Goal: Task Accomplishment & Management: Complete application form

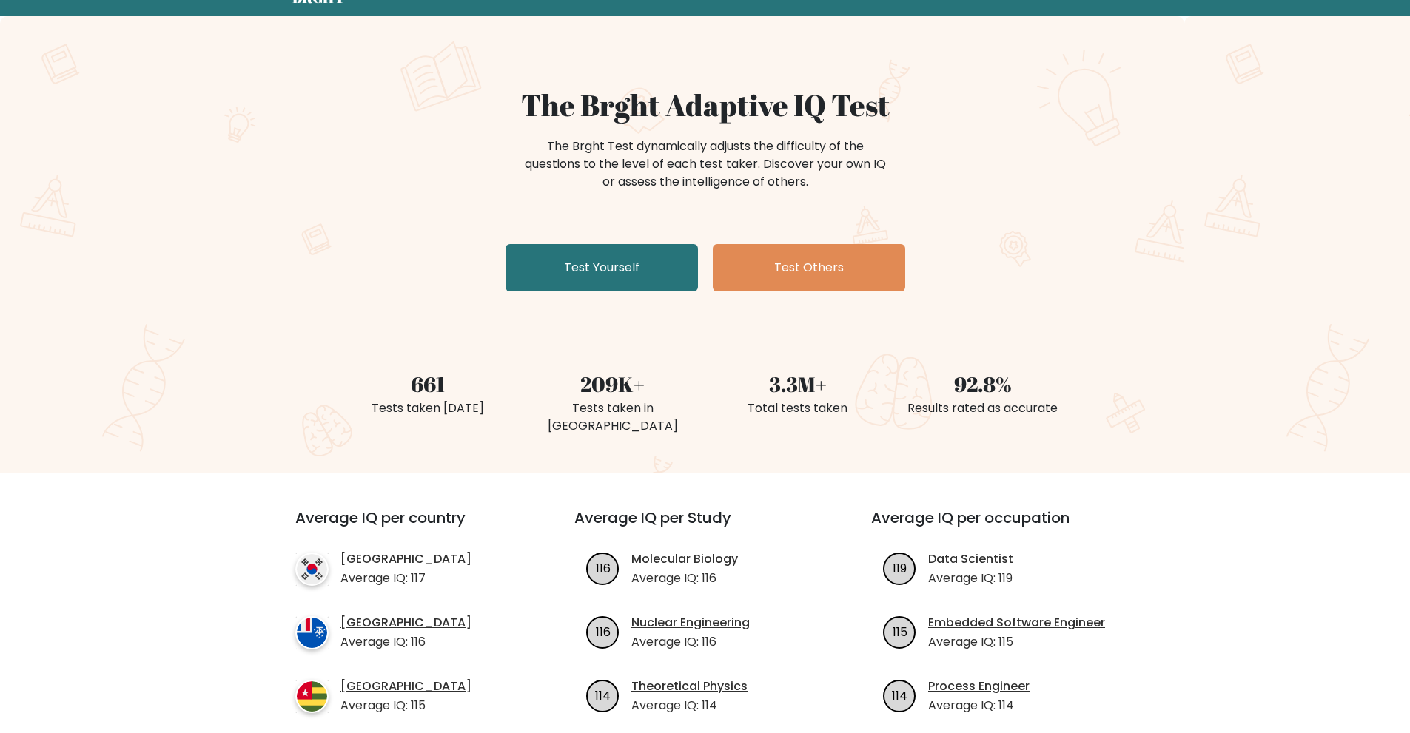
scroll to position [74, 0]
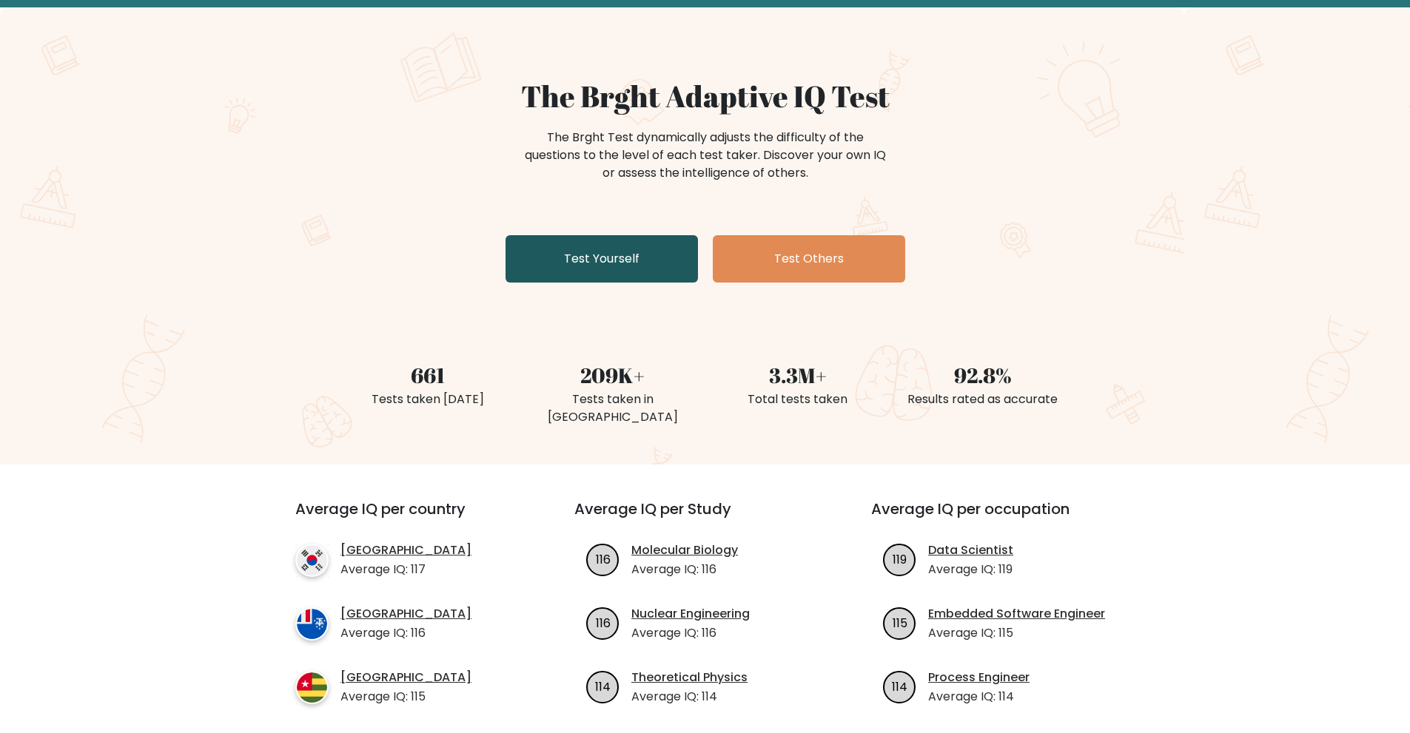
click at [628, 257] on link "Test Yourself" at bounding box center [601, 258] width 192 height 47
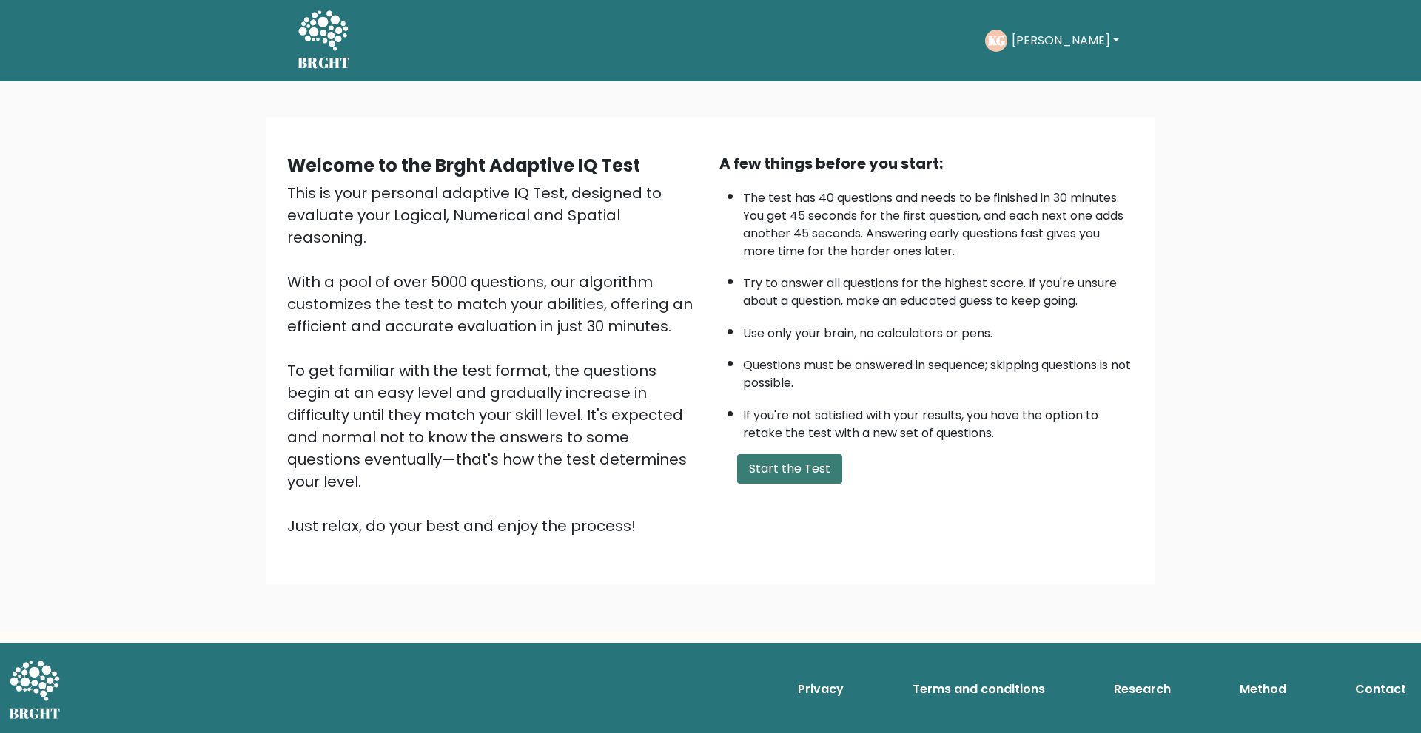
click at [794, 473] on button "Start the Test" at bounding box center [789, 469] width 105 height 30
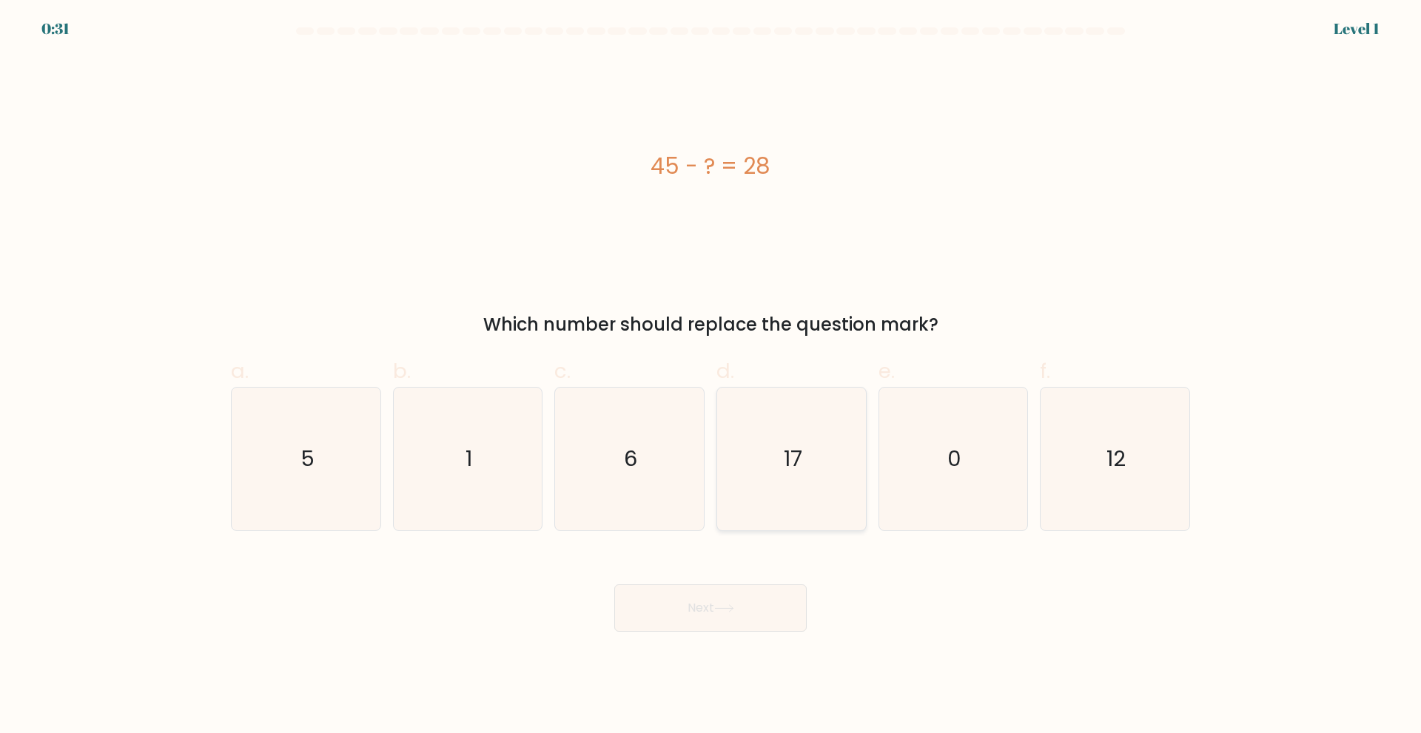
click at [818, 407] on icon "17" at bounding box center [791, 459] width 143 height 143
click at [711, 377] on input "d. 17" at bounding box center [710, 372] width 1 height 10
radio input "true"
click at [718, 609] on icon at bounding box center [724, 609] width 20 height 8
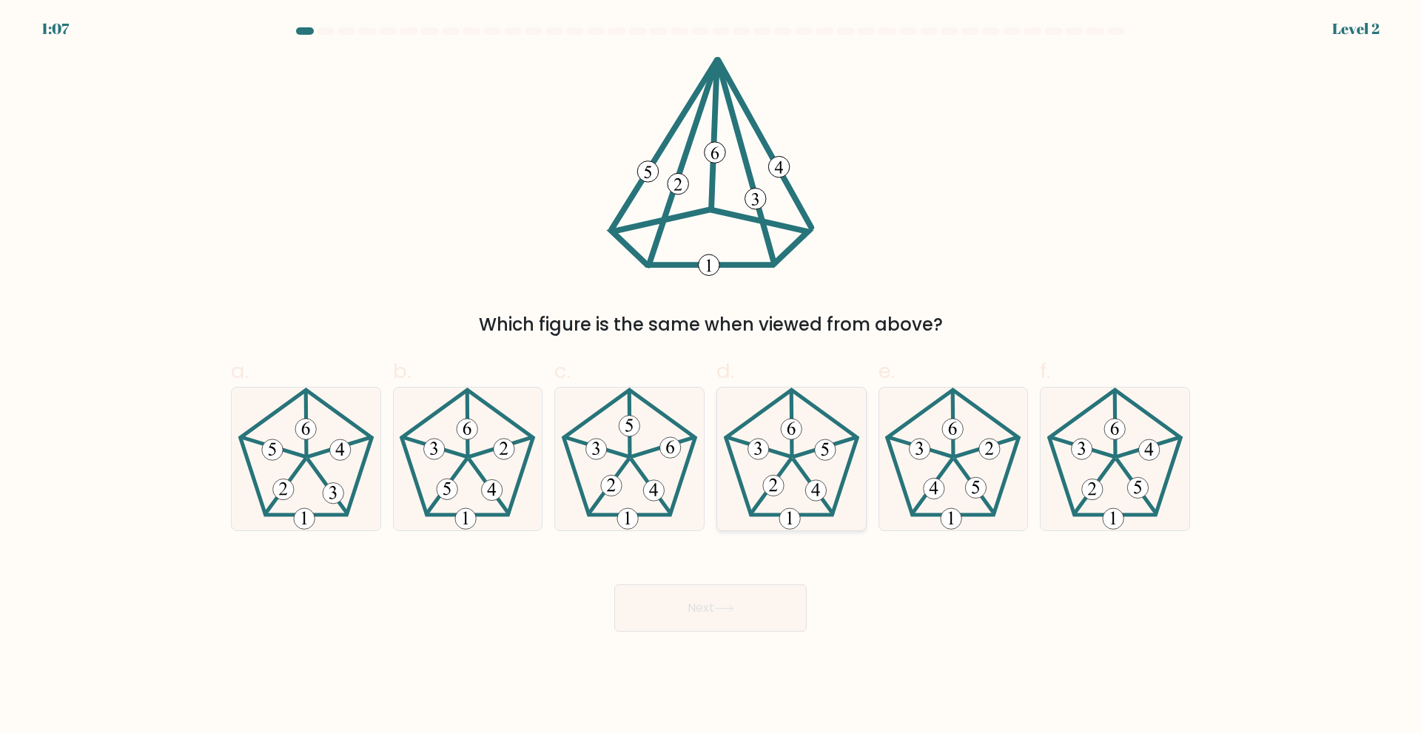
click at [804, 480] on icon at bounding box center [791, 459] width 143 height 143
click at [711, 377] on input "d." at bounding box center [710, 372] width 1 height 10
radio input "true"
click at [759, 603] on button "Next" at bounding box center [710, 608] width 192 height 47
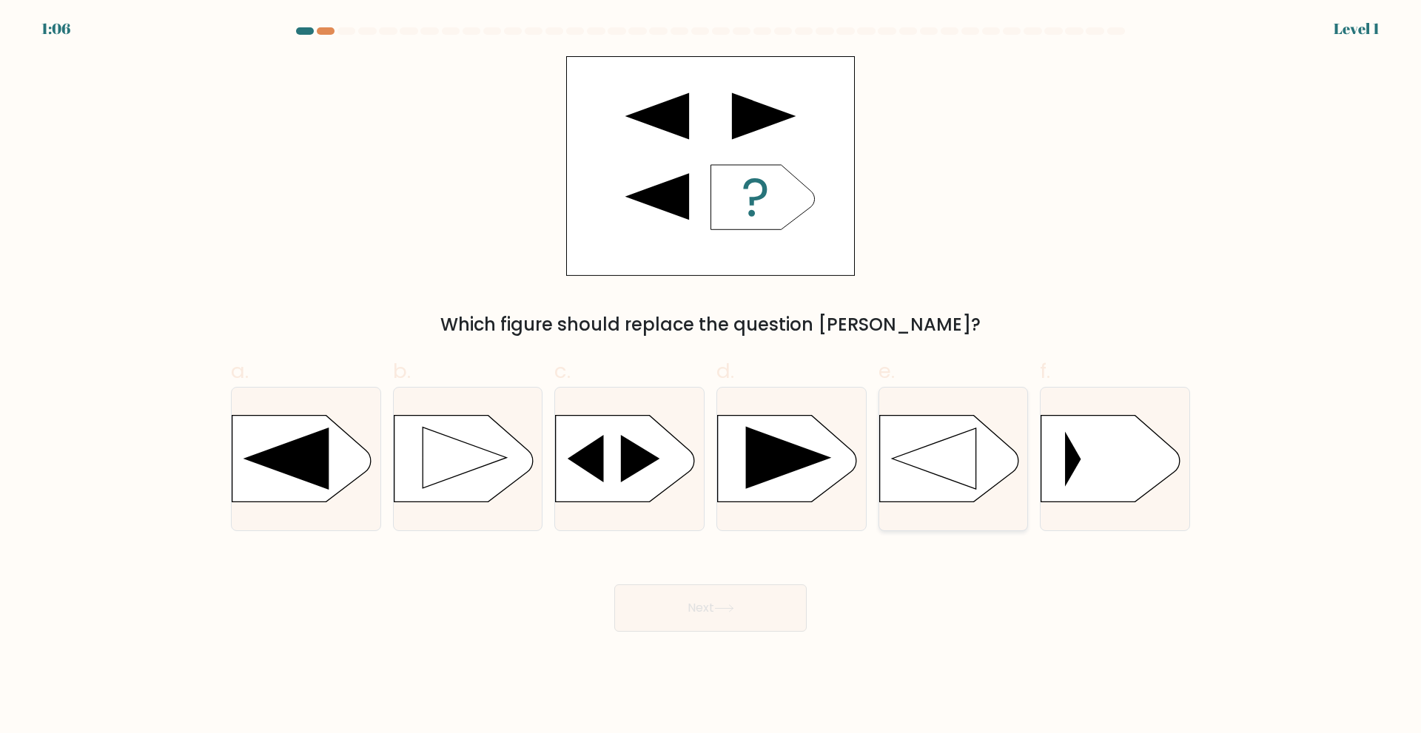
drag, startPoint x: 952, startPoint y: 474, endPoint x: 931, endPoint y: 480, distance: 22.5
click at [952, 474] on icon at bounding box center [934, 458] width 84 height 61
click at [711, 377] on input "e." at bounding box center [710, 372] width 1 height 10
radio input "true"
drag, startPoint x: 696, startPoint y: 616, endPoint x: 747, endPoint y: 588, distance: 57.9
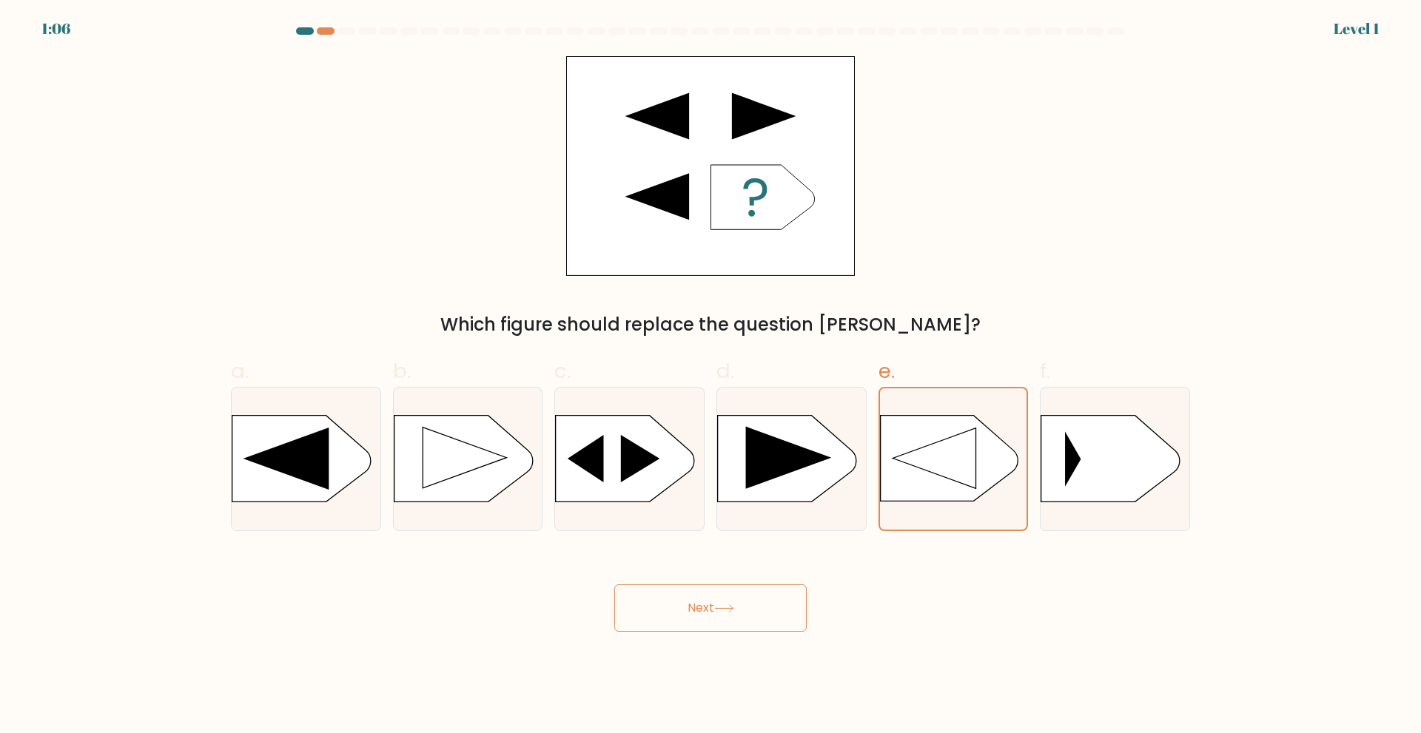
click at [696, 616] on button "Next" at bounding box center [710, 608] width 192 height 47
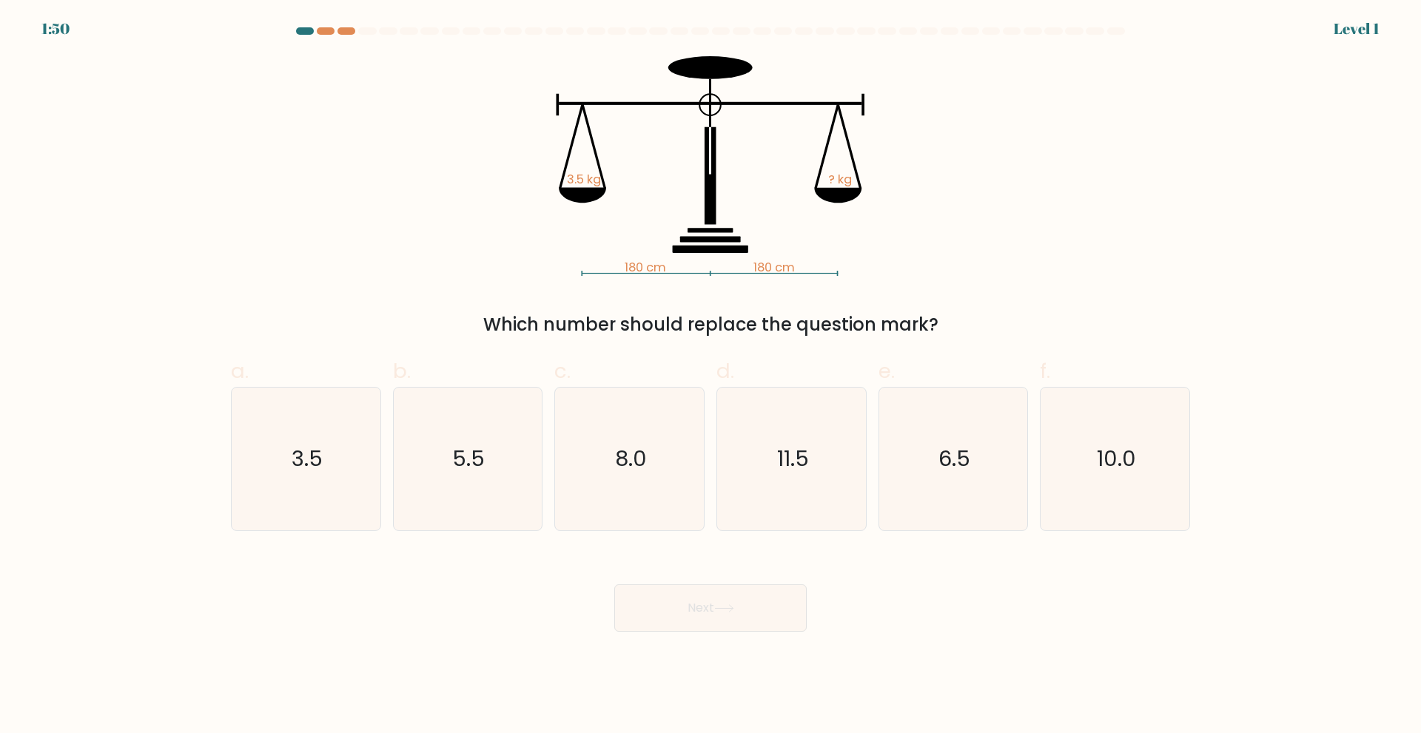
click at [770, 487] on icon "11.5" at bounding box center [791, 459] width 143 height 143
click at [711, 377] on input "d. 11.5" at bounding box center [710, 372] width 1 height 10
radio input "true"
click at [720, 610] on icon at bounding box center [724, 609] width 20 height 8
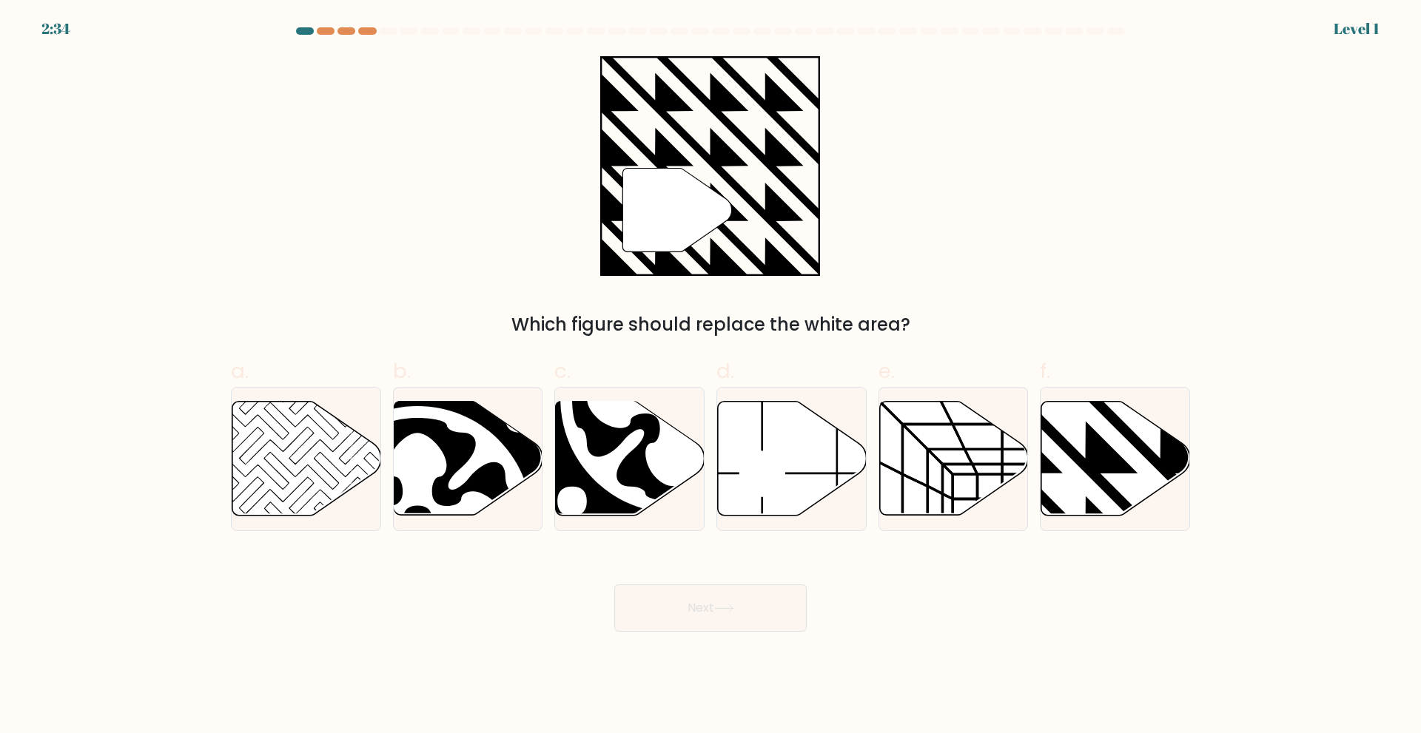
click at [958, 459] on icon at bounding box center [953, 458] width 149 height 114
click at [711, 377] on input "e." at bounding box center [710, 372] width 1 height 10
radio input "true"
drag, startPoint x: 679, startPoint y: 609, endPoint x: 695, endPoint y: 596, distance: 21.0
click at [681, 607] on button "Next" at bounding box center [710, 608] width 192 height 47
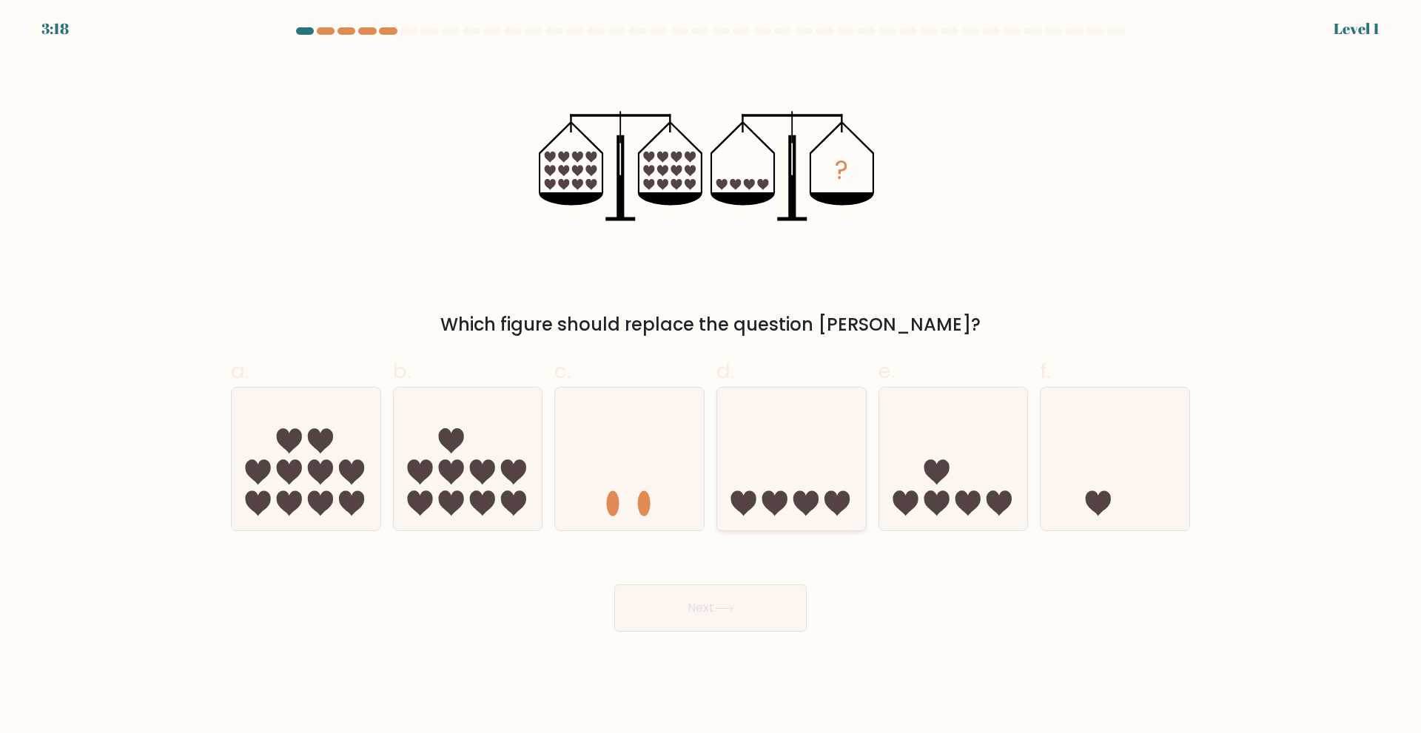
click at [791, 483] on icon at bounding box center [791, 458] width 149 height 123
click at [711, 377] on input "d." at bounding box center [710, 372] width 1 height 10
radio input "true"
drag, startPoint x: 724, startPoint y: 598, endPoint x: 750, endPoint y: 588, distance: 27.9
click at [724, 602] on button "Next" at bounding box center [710, 608] width 192 height 47
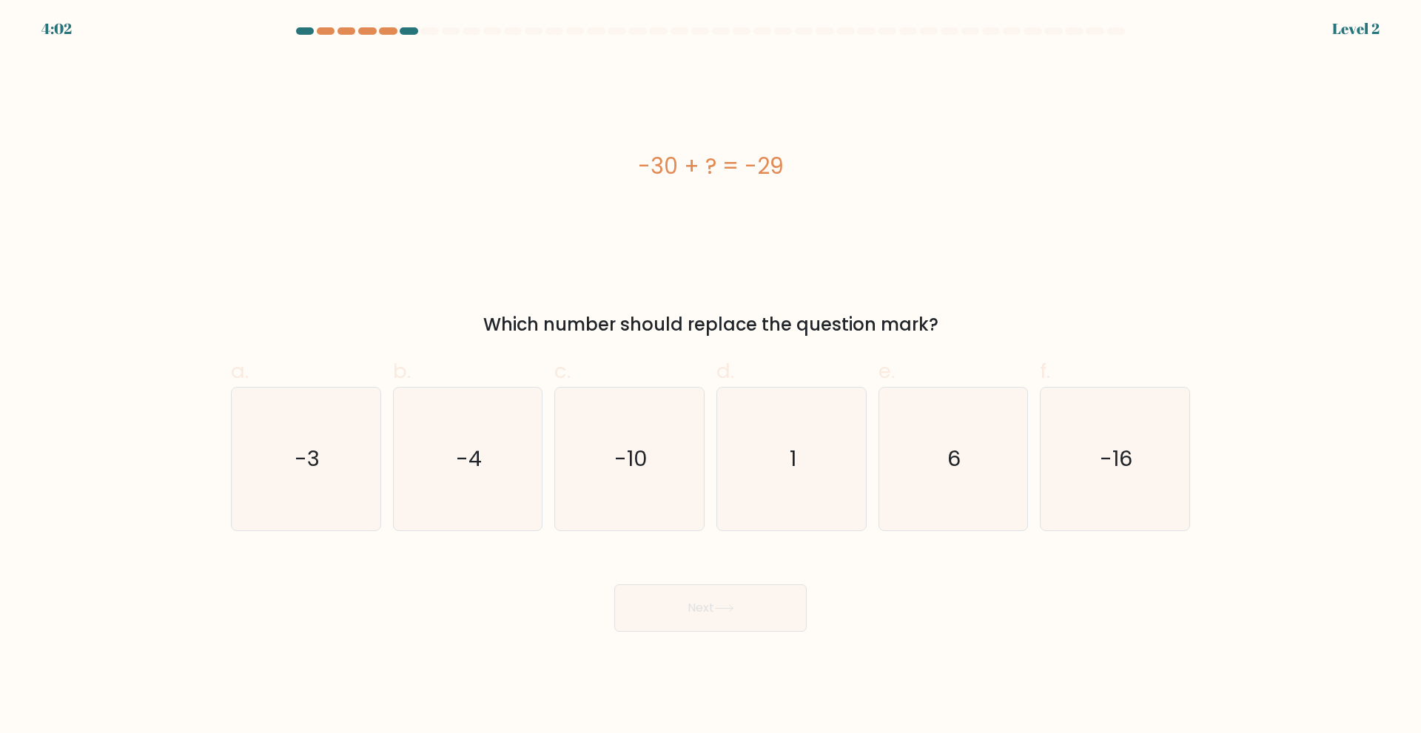
drag, startPoint x: 801, startPoint y: 450, endPoint x: 737, endPoint y: 551, distance: 119.1
click at [790, 463] on icon "1" at bounding box center [791, 459] width 143 height 143
click at [733, 581] on div "Next" at bounding box center [710, 590] width 977 height 83
click at [734, 597] on button "Next" at bounding box center [710, 608] width 192 height 47
click at [784, 463] on icon "1" at bounding box center [791, 459] width 143 height 143
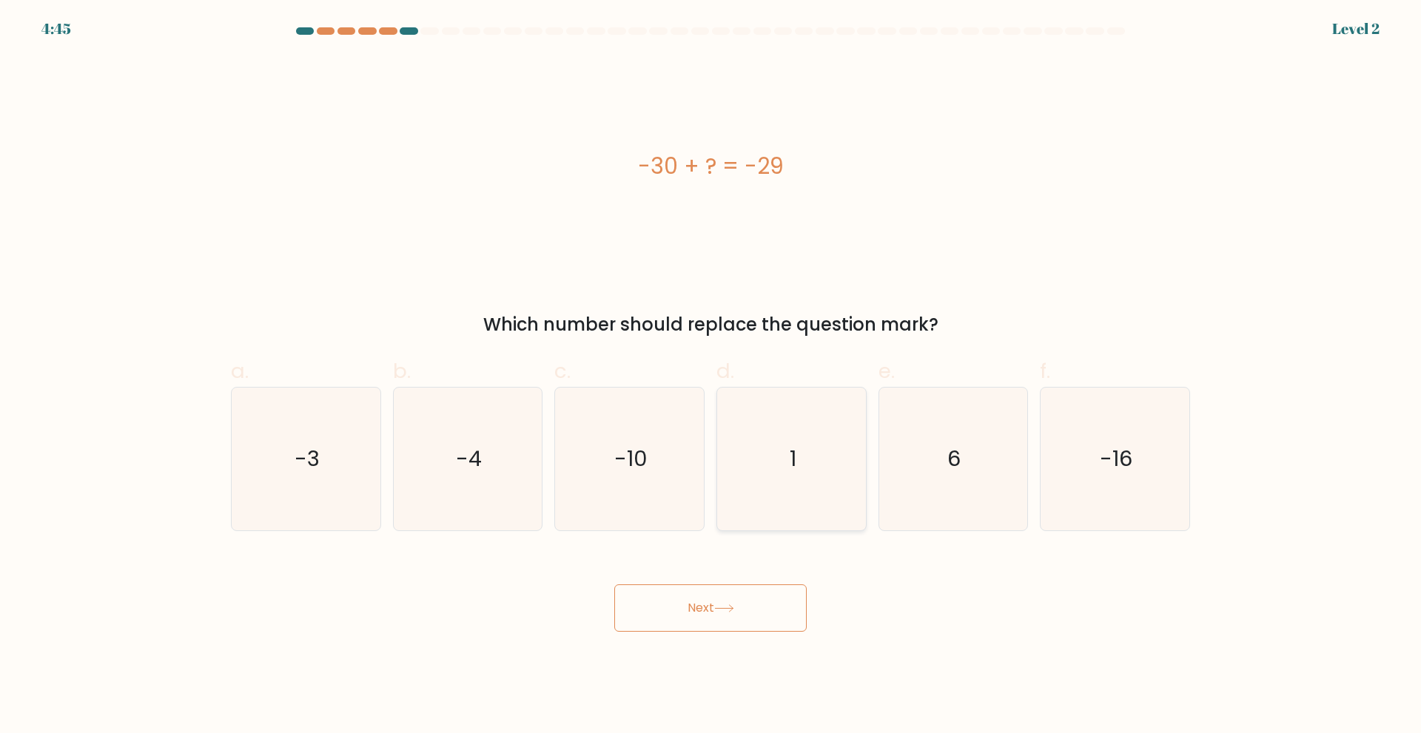
click at [711, 377] on input "d. 1" at bounding box center [710, 372] width 1 height 10
radio input "true"
click at [735, 615] on button "Next" at bounding box center [710, 608] width 192 height 47
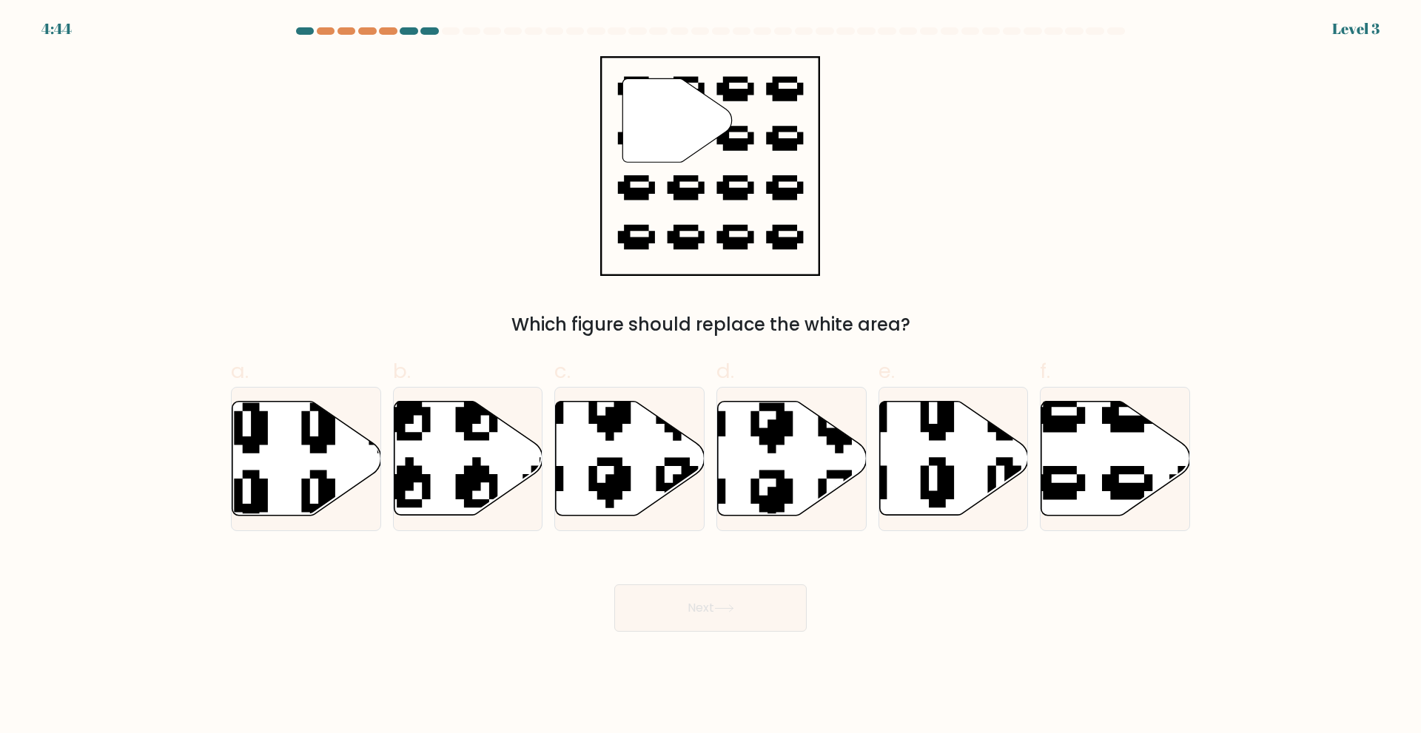
click at [789, 467] on icon at bounding box center [792, 458] width 149 height 114
click at [711, 377] on input "d." at bounding box center [710, 372] width 1 height 10
radio input "true"
click at [728, 599] on button "Next" at bounding box center [710, 608] width 192 height 47
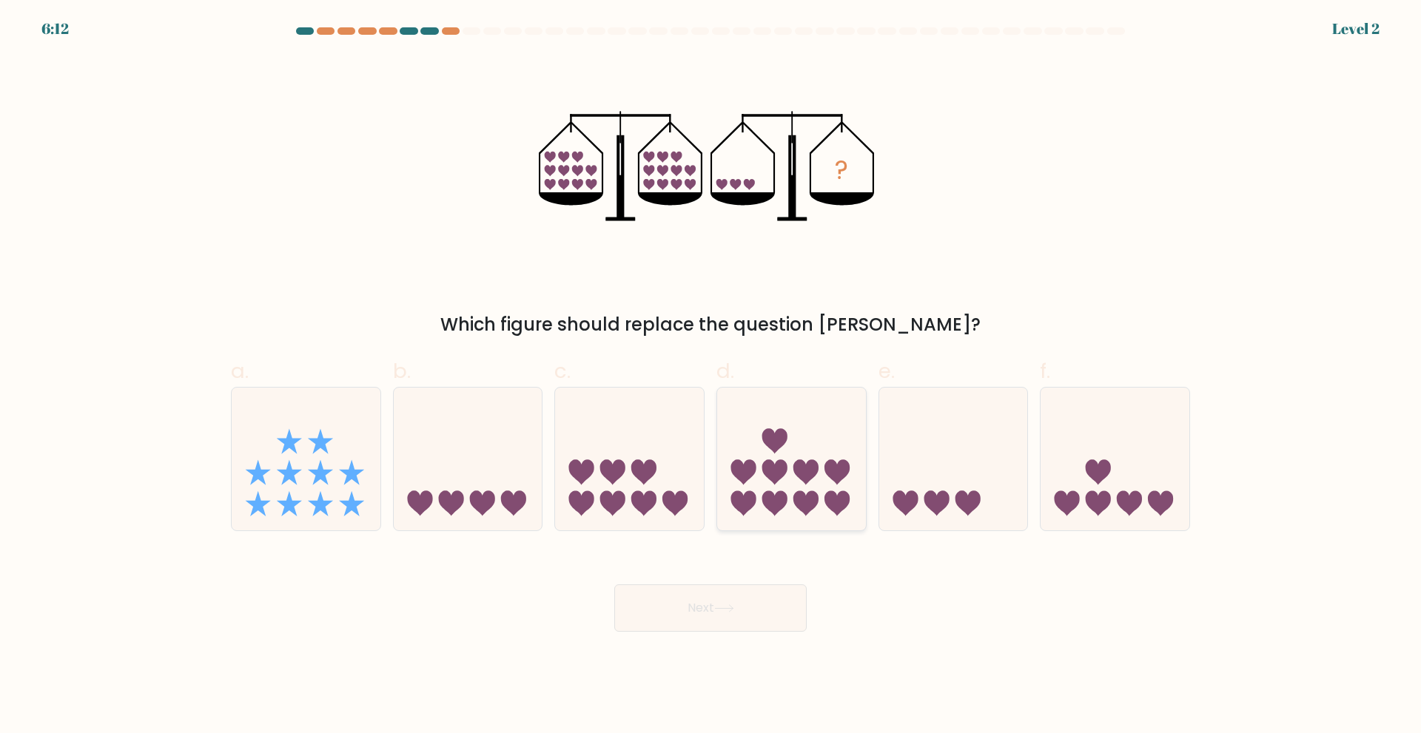
click at [780, 488] on icon at bounding box center [791, 458] width 149 height 123
click at [711, 377] on input "d." at bounding box center [710, 372] width 1 height 10
radio input "true"
drag, startPoint x: 741, startPoint y: 624, endPoint x: 781, endPoint y: 548, distance: 85.4
click at [741, 623] on button "Next" at bounding box center [710, 608] width 192 height 47
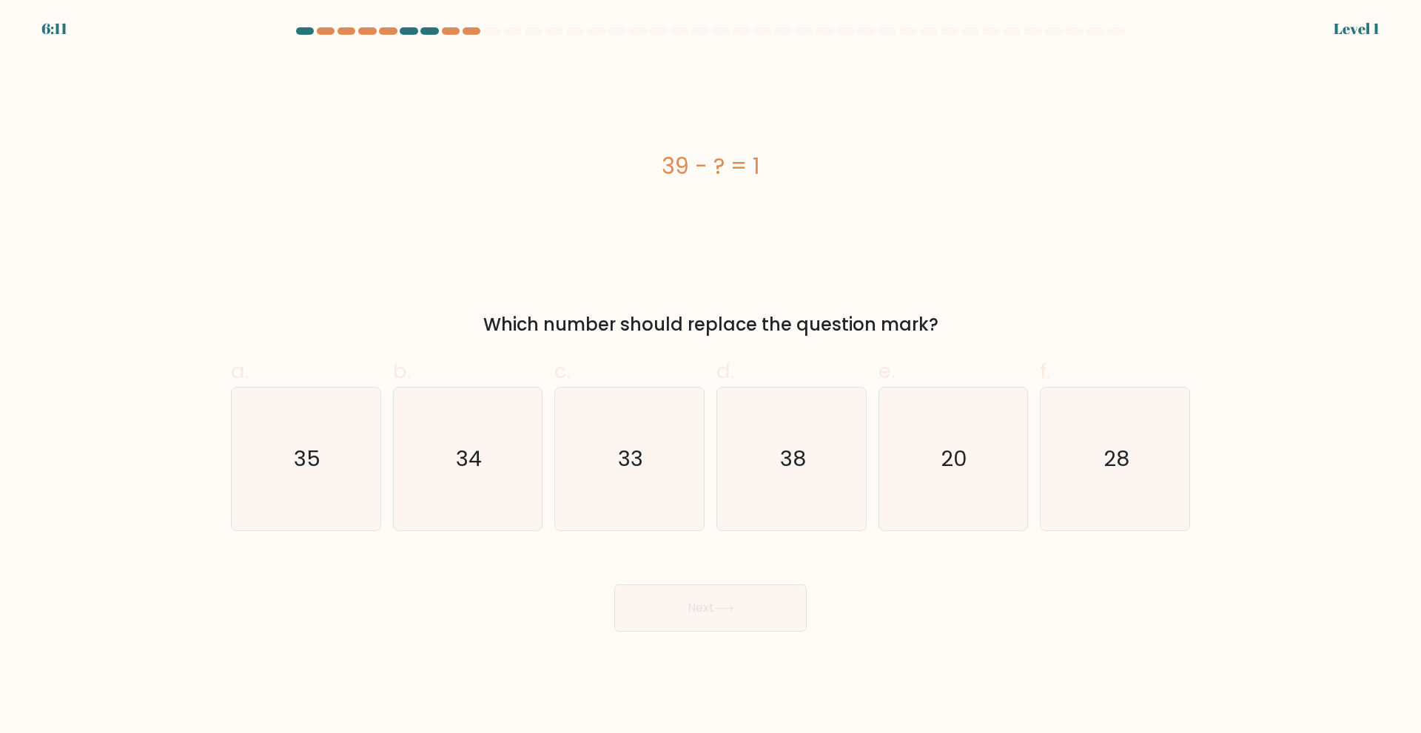
drag, startPoint x: 781, startPoint y: 486, endPoint x: 761, endPoint y: 565, distance: 80.9
click at [780, 488] on icon "38" at bounding box center [791, 459] width 143 height 143
click at [711, 377] on input "d. 38" at bounding box center [710, 372] width 1 height 10
radio input "true"
click at [741, 610] on button "Next" at bounding box center [710, 608] width 192 height 47
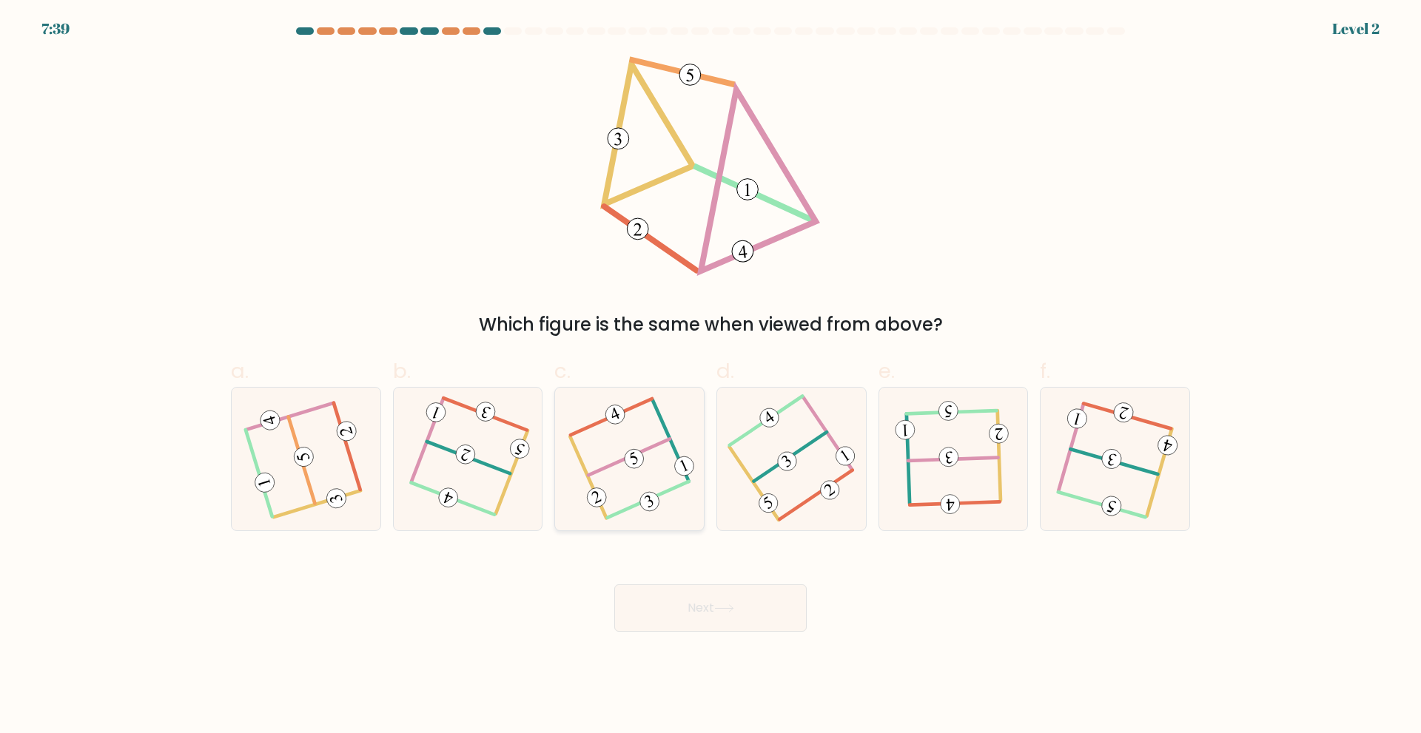
drag, startPoint x: 605, startPoint y: 430, endPoint x: 662, endPoint y: 545, distance: 128.4
click at [605, 431] on icon at bounding box center [629, 459] width 112 height 114
click at [710, 377] on input "c." at bounding box center [710, 372] width 1 height 10
radio input "true"
click at [693, 607] on button "Next" at bounding box center [710, 608] width 192 height 47
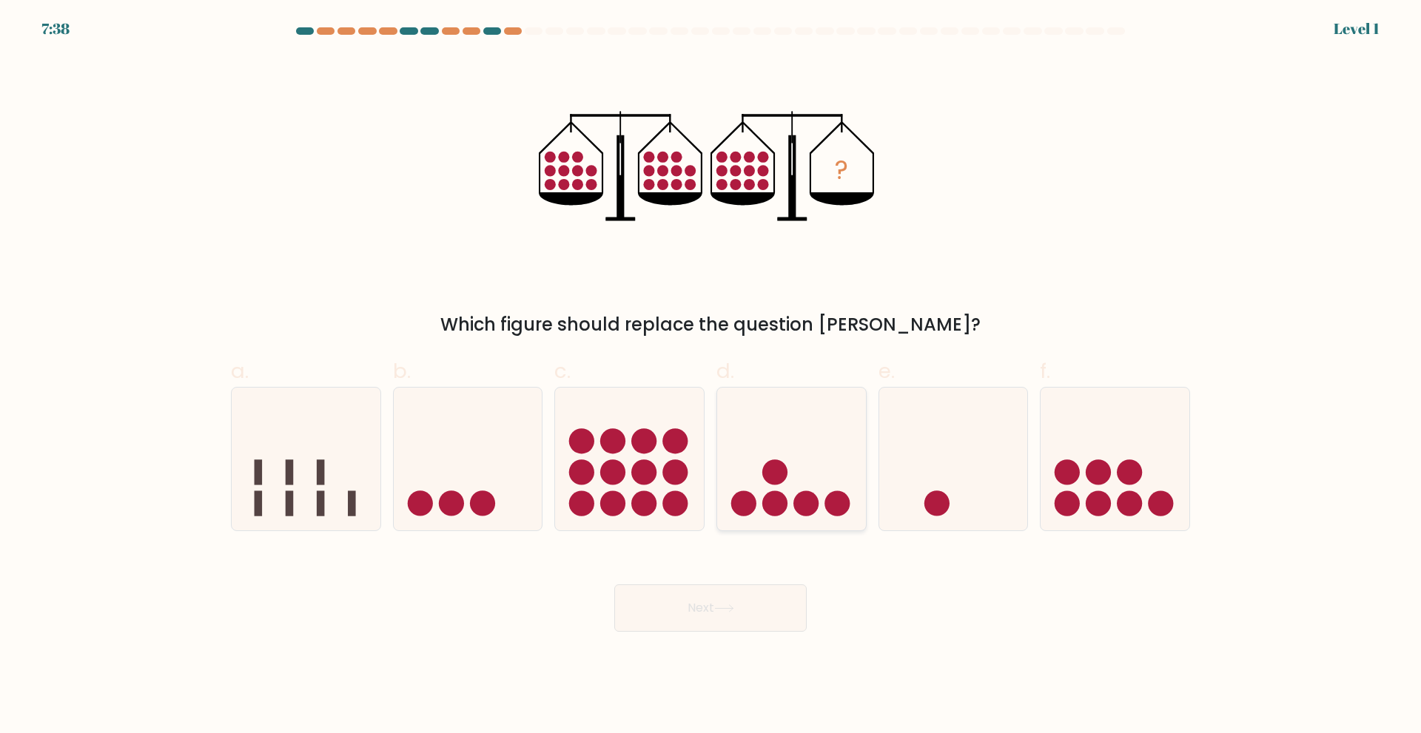
drag, startPoint x: 794, startPoint y: 478, endPoint x: 765, endPoint y: 562, distance: 88.5
click at [792, 478] on icon at bounding box center [791, 458] width 149 height 123
click at [711, 377] on input "d." at bounding box center [710, 372] width 1 height 10
radio input "true"
click at [745, 620] on button "Next" at bounding box center [710, 608] width 192 height 47
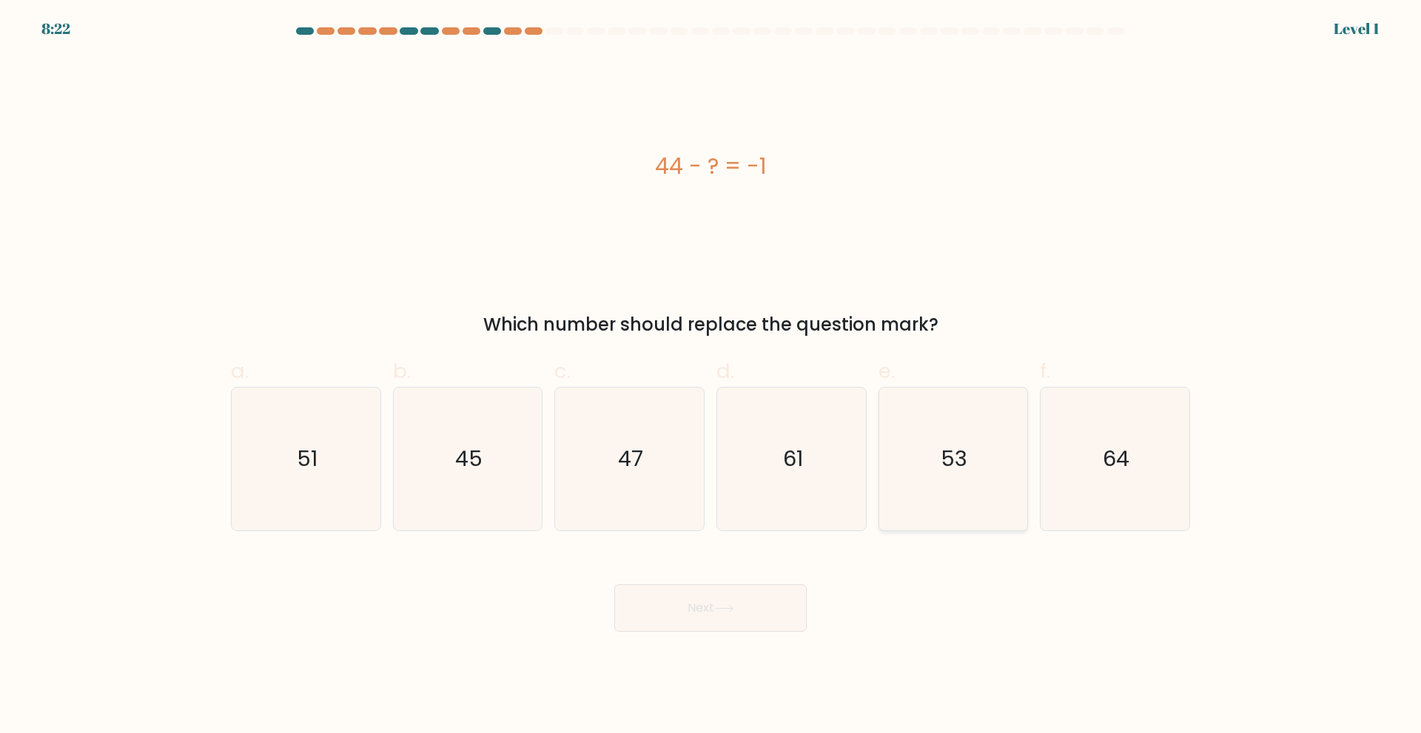
click at [942, 457] on text "53" at bounding box center [954, 459] width 27 height 30
click at [711, 377] on input "e. 53" at bounding box center [710, 372] width 1 height 10
radio input "true"
click at [764, 601] on button "Next" at bounding box center [710, 608] width 192 height 47
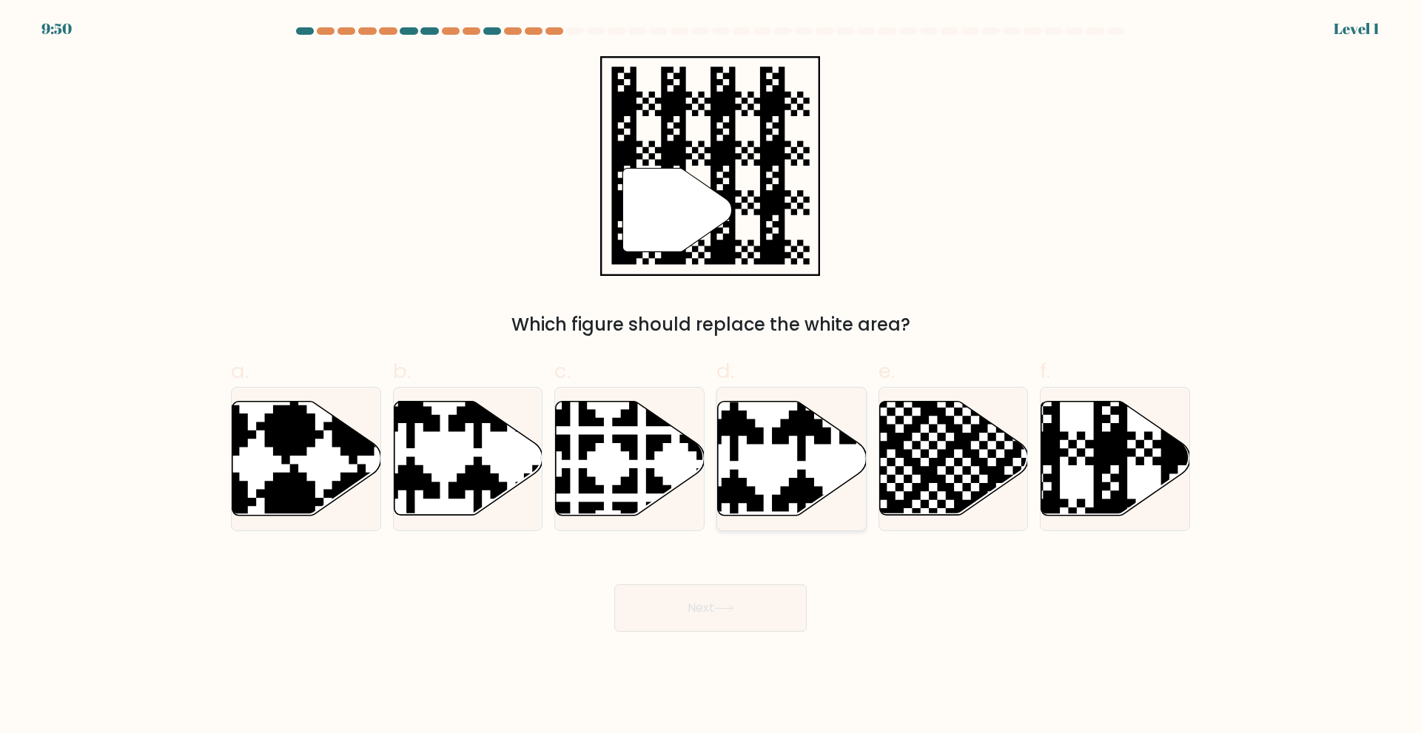
click at [757, 496] on icon at bounding box center [834, 397] width 261 height 261
click at [711, 377] on input "d." at bounding box center [710, 372] width 1 height 10
radio input "true"
click at [729, 602] on button "Next" at bounding box center [710, 608] width 192 height 47
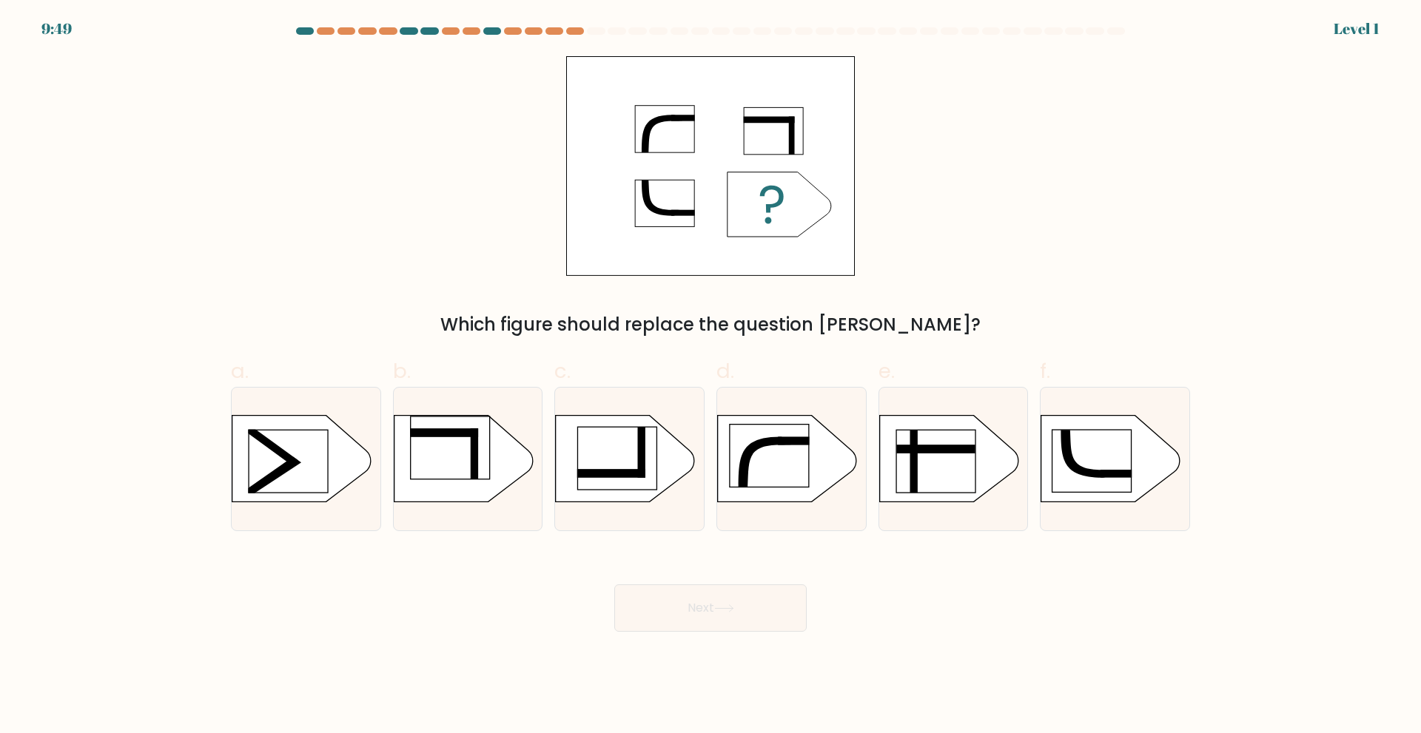
click at [744, 618] on button "Next" at bounding box center [710, 608] width 192 height 47
click at [775, 477] on rect at bounding box center [769, 456] width 79 height 63
click at [711, 377] on input "d." at bounding box center [710, 372] width 1 height 10
radio input "true"
click at [734, 609] on icon at bounding box center [724, 609] width 20 height 8
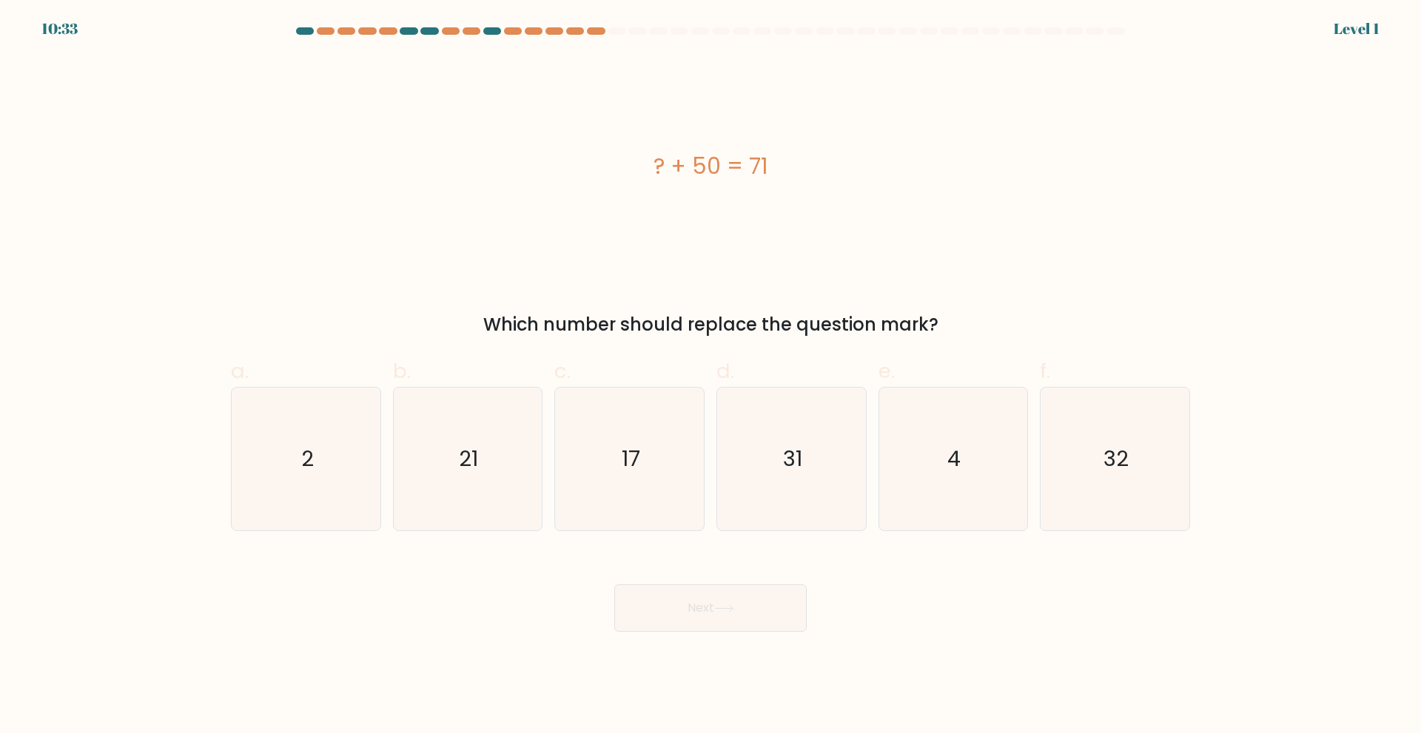
drag, startPoint x: 634, startPoint y: 474, endPoint x: 693, endPoint y: 572, distance: 114.5
click at [638, 483] on icon "17" at bounding box center [629, 459] width 143 height 143
click at [702, 625] on button "Next" at bounding box center [710, 608] width 192 height 47
click at [666, 503] on icon "17" at bounding box center [629, 459] width 143 height 143
click at [710, 377] on input "c. 17" at bounding box center [710, 372] width 1 height 10
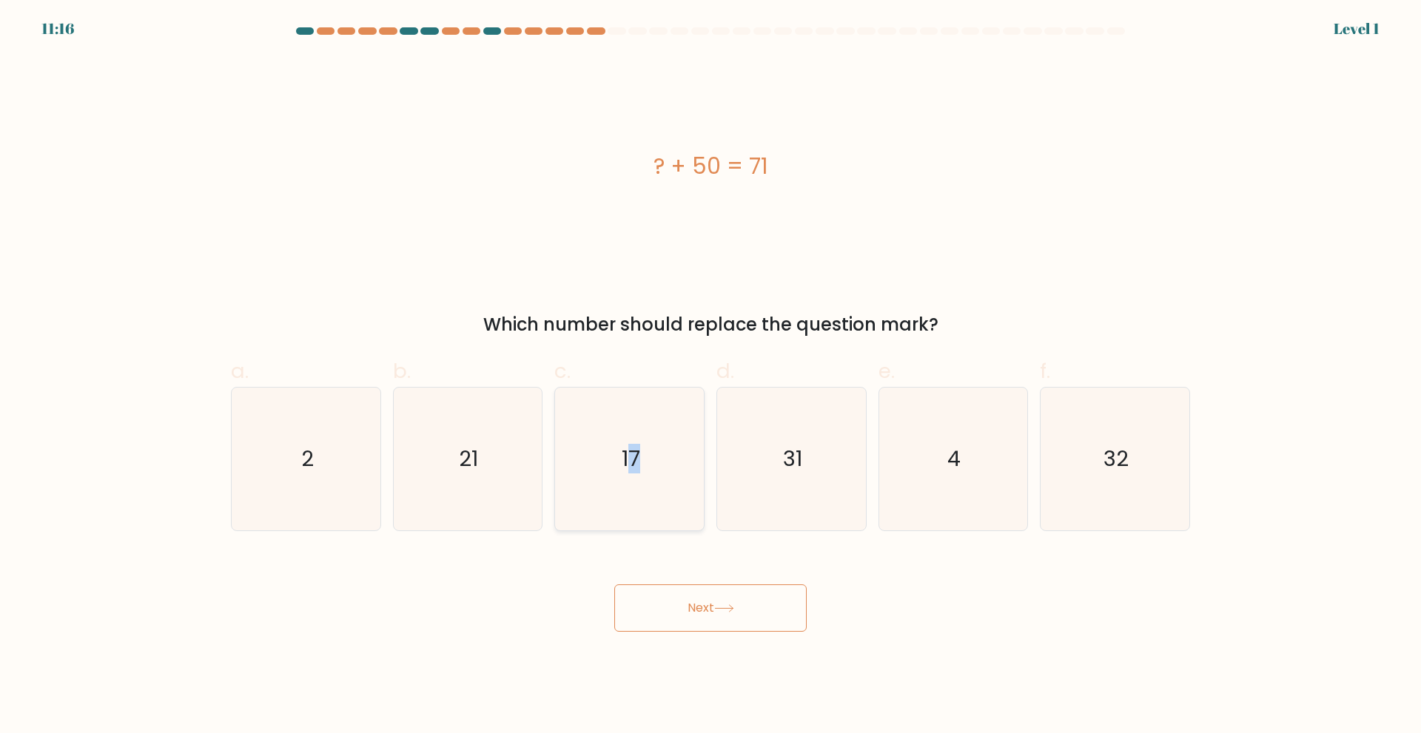
radio input "true"
click at [703, 605] on button "Next" at bounding box center [710, 608] width 192 height 47
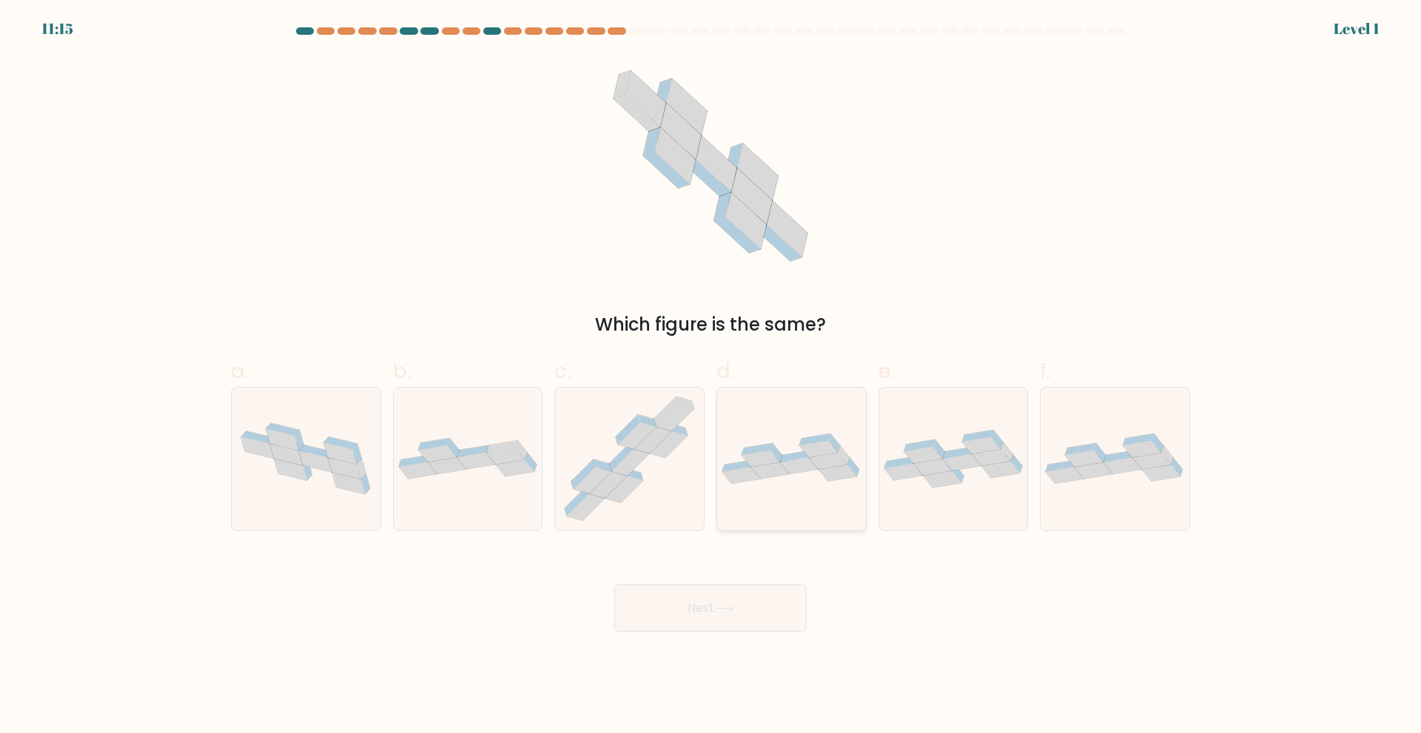
click at [785, 472] on icon at bounding box center [770, 470] width 38 height 17
click at [711, 377] on input "d." at bounding box center [710, 372] width 1 height 10
radio input "true"
click at [749, 604] on button "Next" at bounding box center [710, 608] width 192 height 47
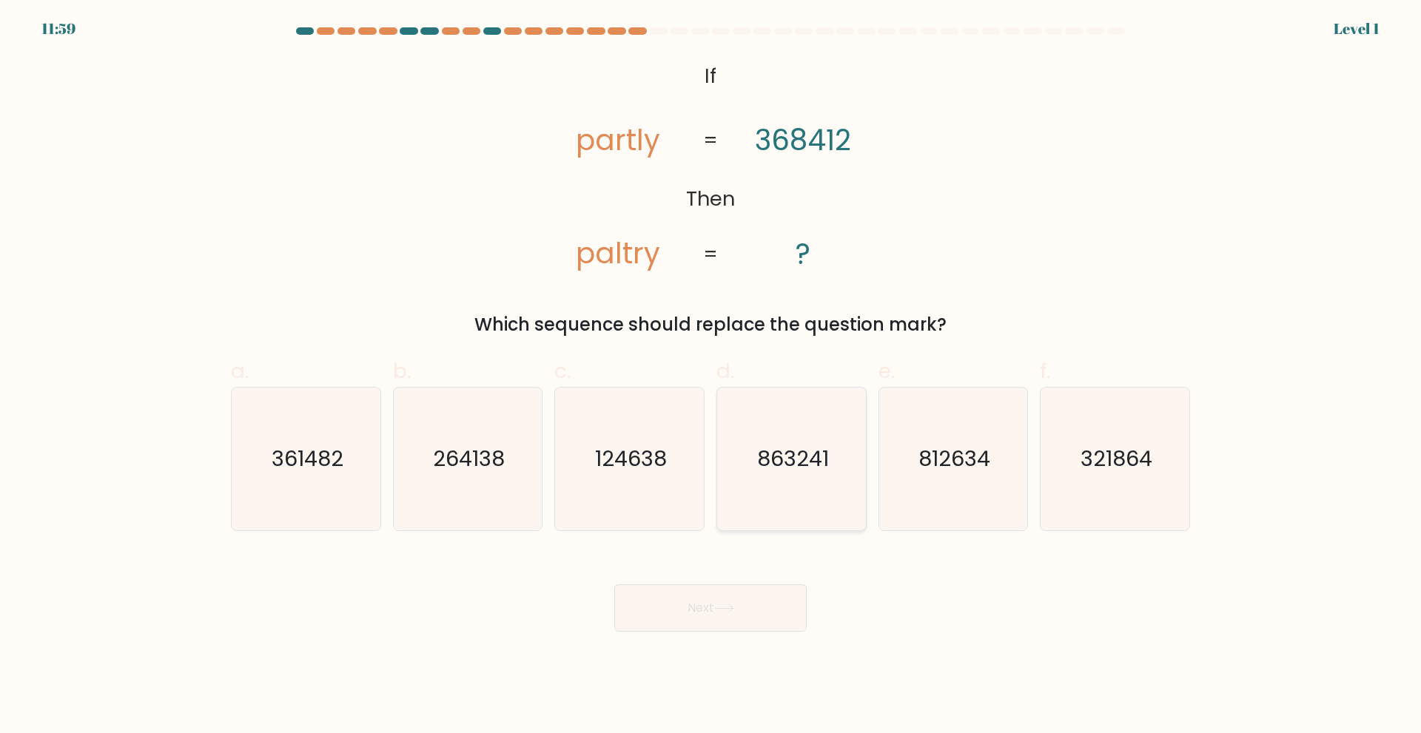
drag, startPoint x: 844, startPoint y: 470, endPoint x: 829, endPoint y: 485, distance: 20.4
click at [841, 471] on icon "863241" at bounding box center [791, 459] width 143 height 143
click at [711, 377] on input "d. 863241" at bounding box center [710, 372] width 1 height 10
radio input "true"
click at [750, 622] on button "Next" at bounding box center [710, 608] width 192 height 47
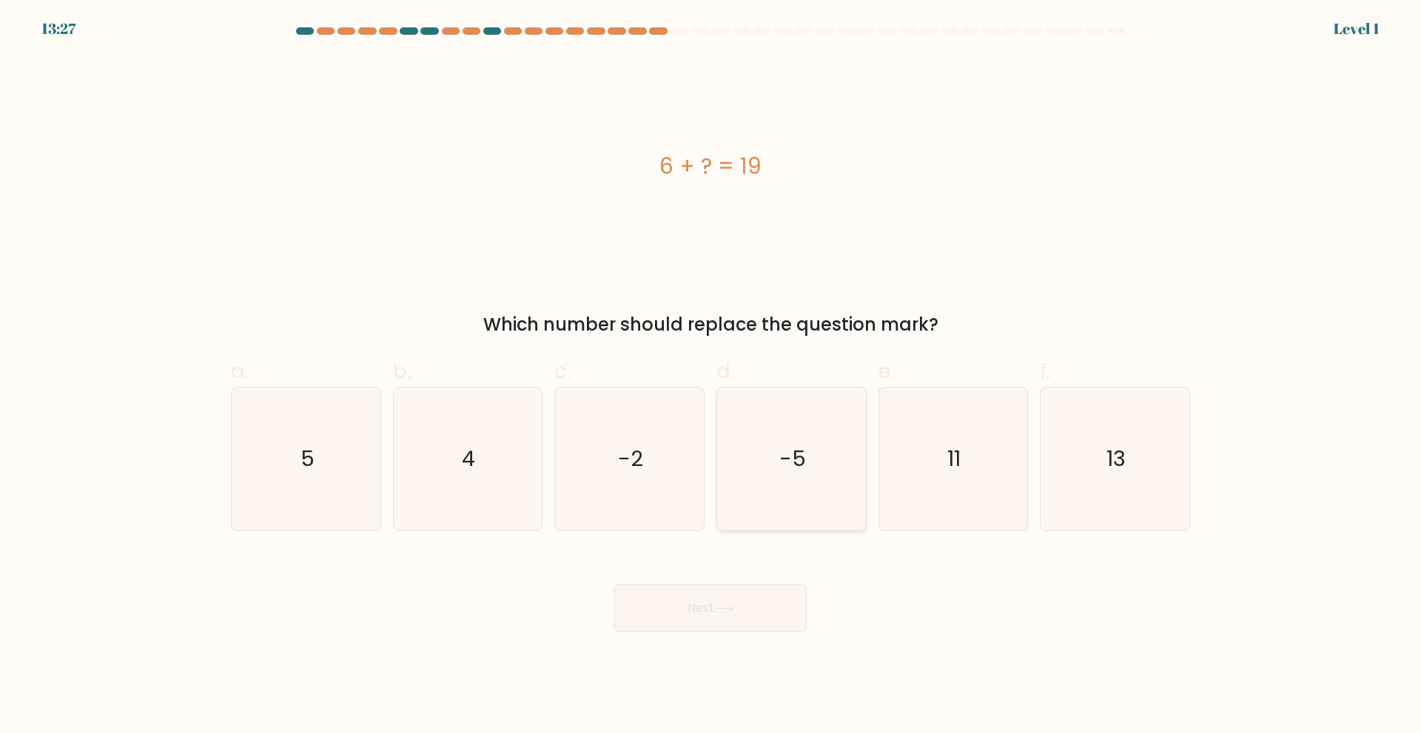
click at [772, 461] on icon "-5" at bounding box center [791, 459] width 143 height 143
click at [711, 377] on input "d. -5" at bounding box center [710, 372] width 1 height 10
radio input "true"
click at [762, 607] on button "Next" at bounding box center [710, 608] width 192 height 47
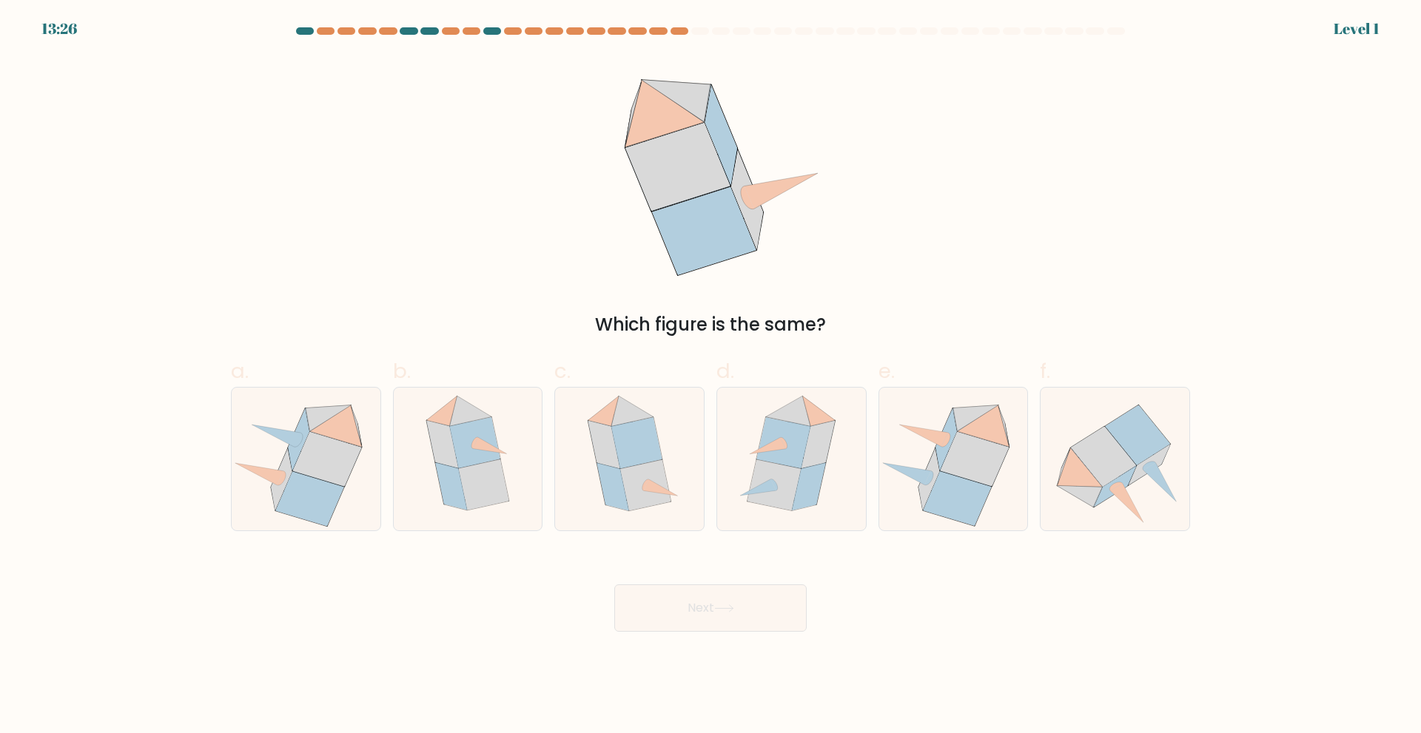
click at [734, 612] on icon at bounding box center [724, 609] width 20 height 8
click at [791, 468] on icon at bounding box center [773, 484] width 53 height 51
click at [711, 377] on input "d." at bounding box center [710, 372] width 1 height 10
radio input "true"
click at [744, 593] on button "Next" at bounding box center [710, 608] width 192 height 47
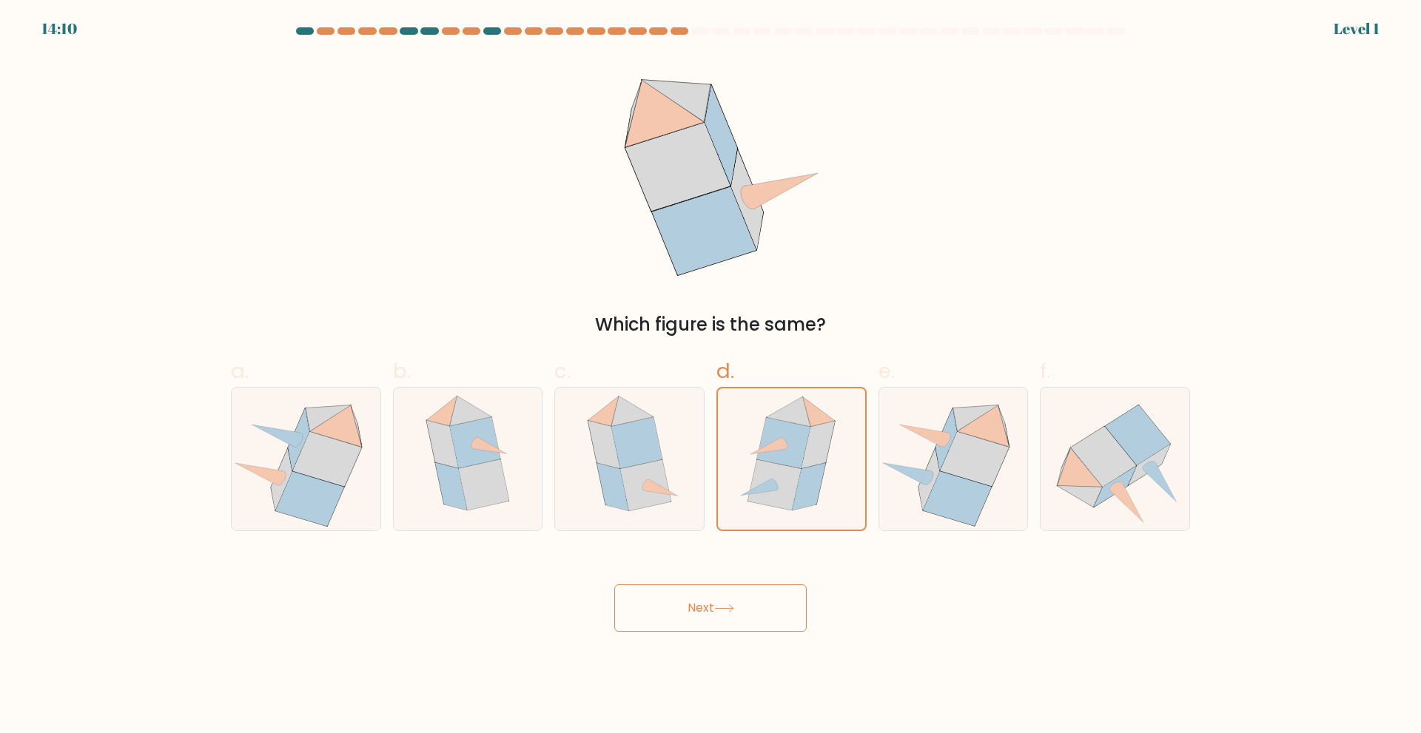
click at [761, 607] on button "Next" at bounding box center [710, 608] width 192 height 47
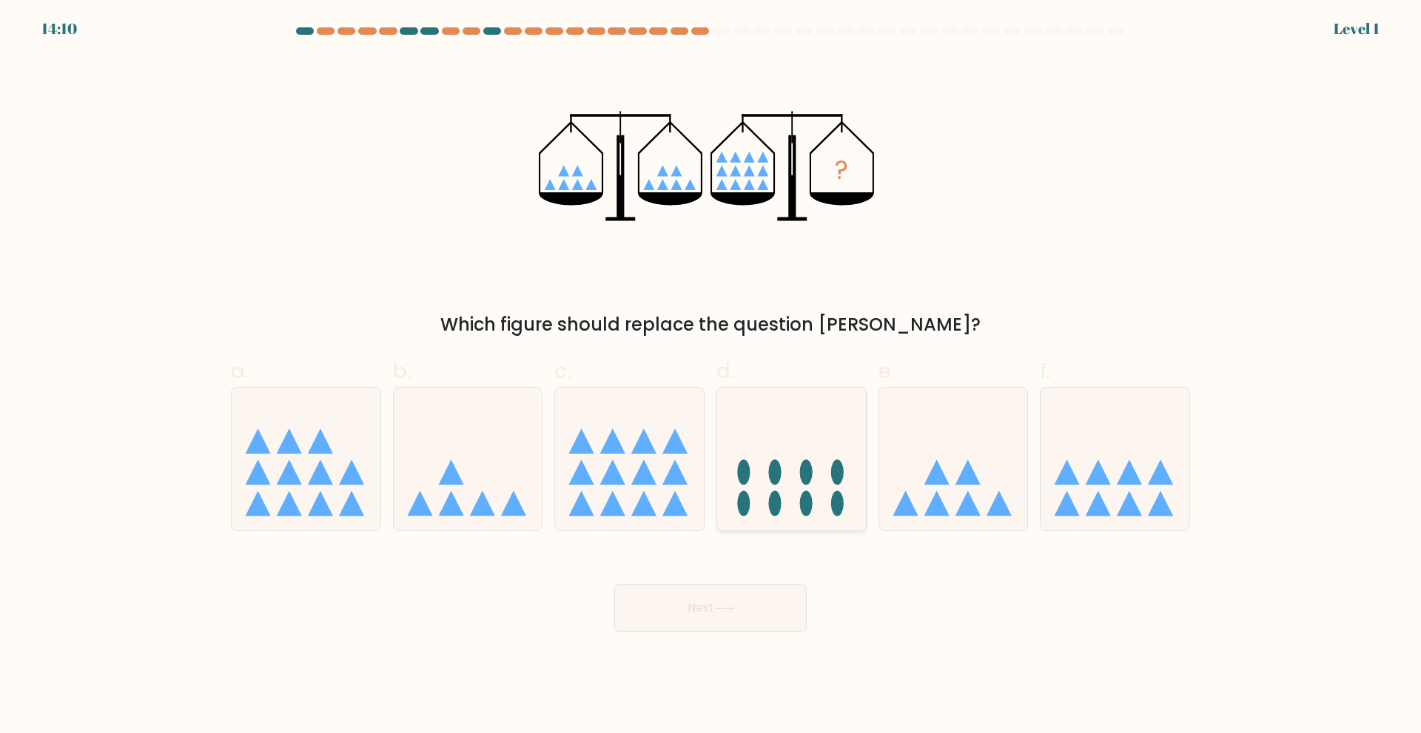
click at [804, 476] on ellipse at bounding box center [806, 471] width 13 height 25
click at [711, 377] on input "d." at bounding box center [710, 372] width 1 height 10
radio input "true"
click at [738, 621] on button "Next" at bounding box center [710, 608] width 192 height 47
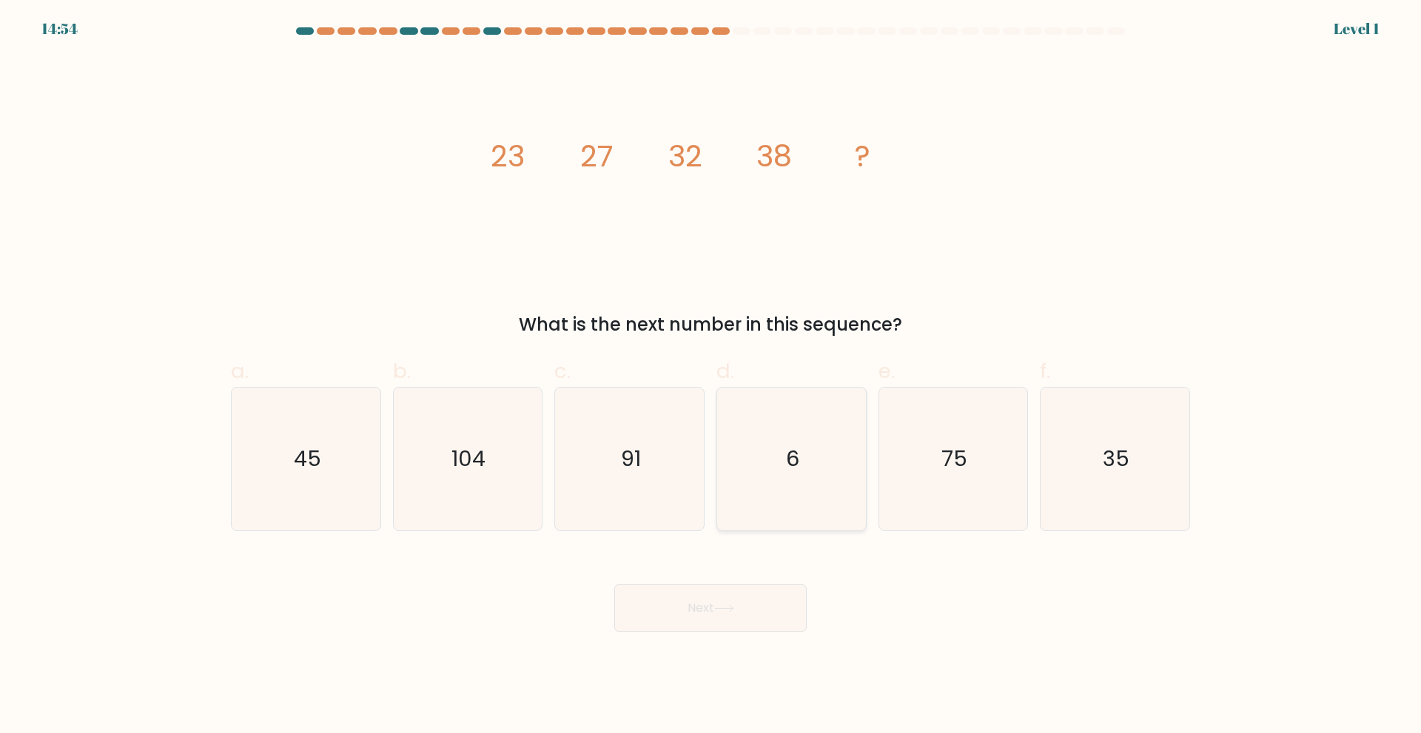
click at [795, 464] on text "6" at bounding box center [792, 459] width 13 height 30
click at [711, 377] on input "d. 6" at bounding box center [710, 372] width 1 height 10
radio input "true"
drag, startPoint x: 724, startPoint y: 606, endPoint x: 767, endPoint y: 503, distance: 111.7
click at [726, 599] on button "Next" at bounding box center [710, 608] width 192 height 47
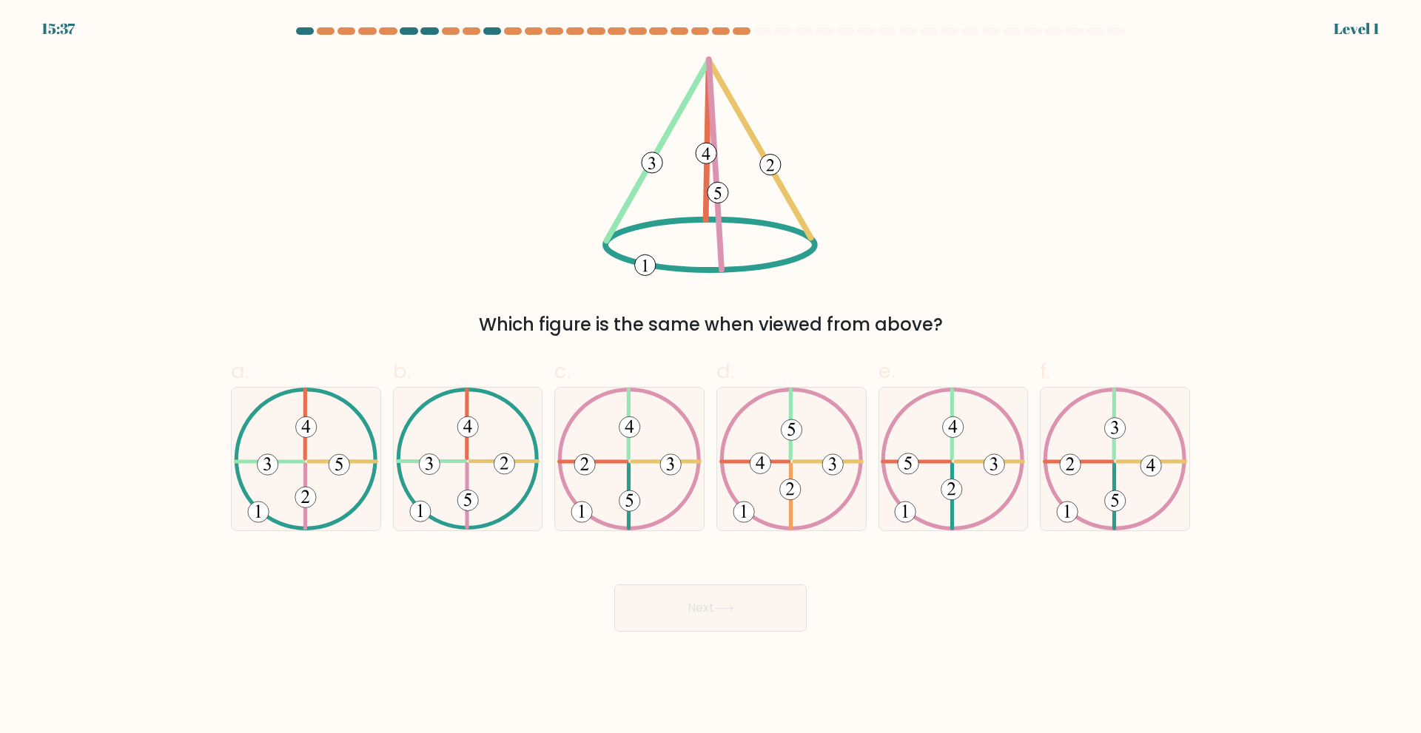
click at [784, 471] on icon at bounding box center [791, 459] width 144 height 143
click at [711, 377] on input "d." at bounding box center [710, 372] width 1 height 10
radio input "true"
click at [747, 608] on button "Next" at bounding box center [710, 608] width 192 height 47
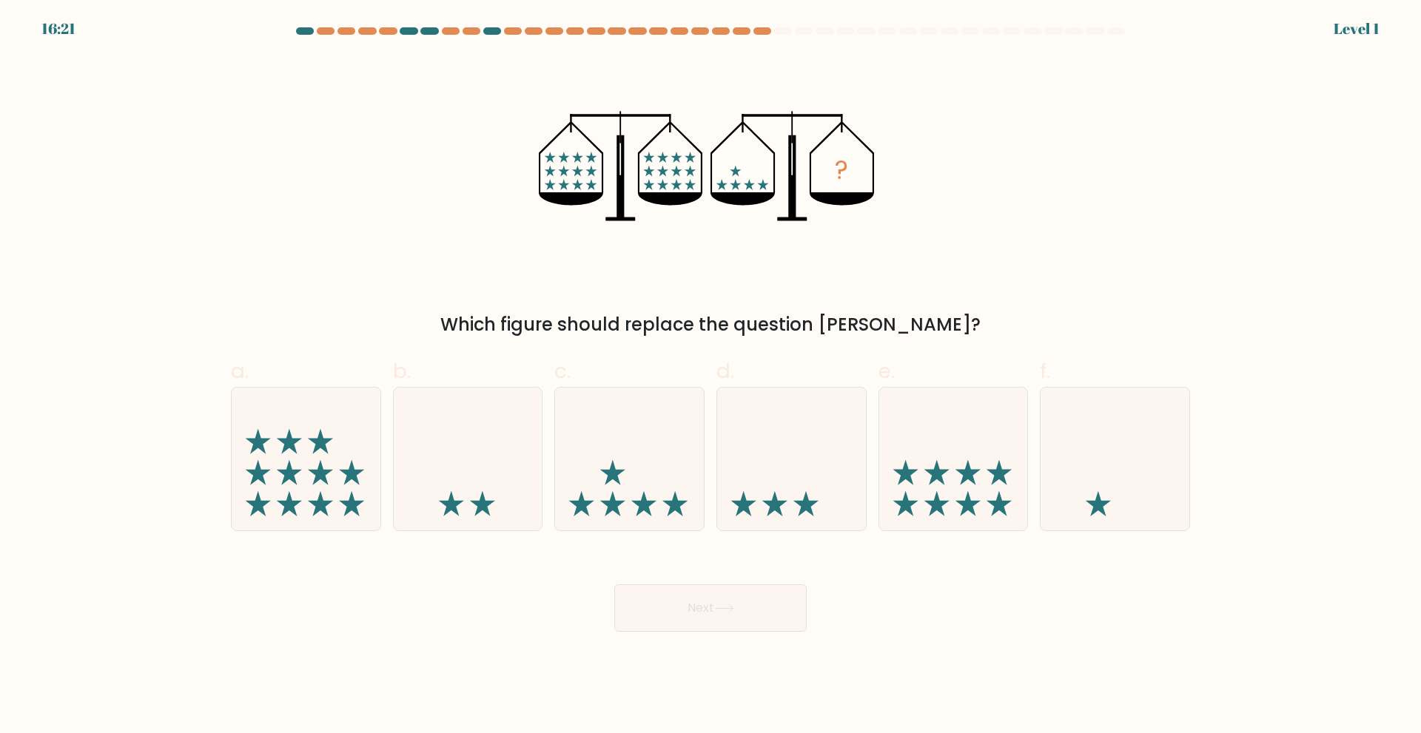
click at [772, 517] on icon at bounding box center [791, 458] width 149 height 123
click at [711, 377] on input "d." at bounding box center [710, 372] width 1 height 10
radio input "true"
click at [753, 607] on button "Next" at bounding box center [710, 608] width 192 height 47
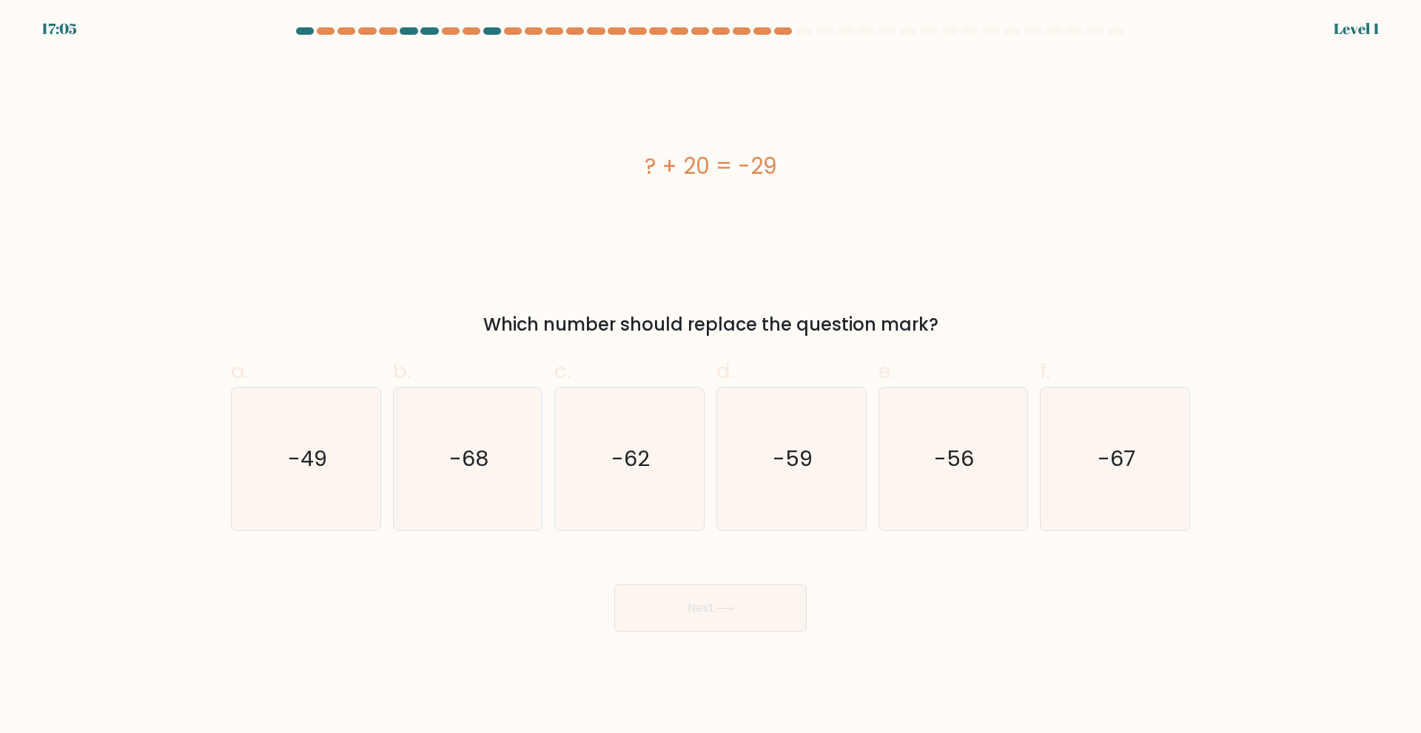
click at [741, 592] on button "Next" at bounding box center [710, 608] width 192 height 47
drag, startPoint x: 775, startPoint y: 471, endPoint x: 775, endPoint y: 503, distance: 31.8
click at [775, 474] on icon "-59" at bounding box center [791, 459] width 143 height 143
click at [711, 377] on input "d. -59" at bounding box center [710, 372] width 1 height 10
radio input "true"
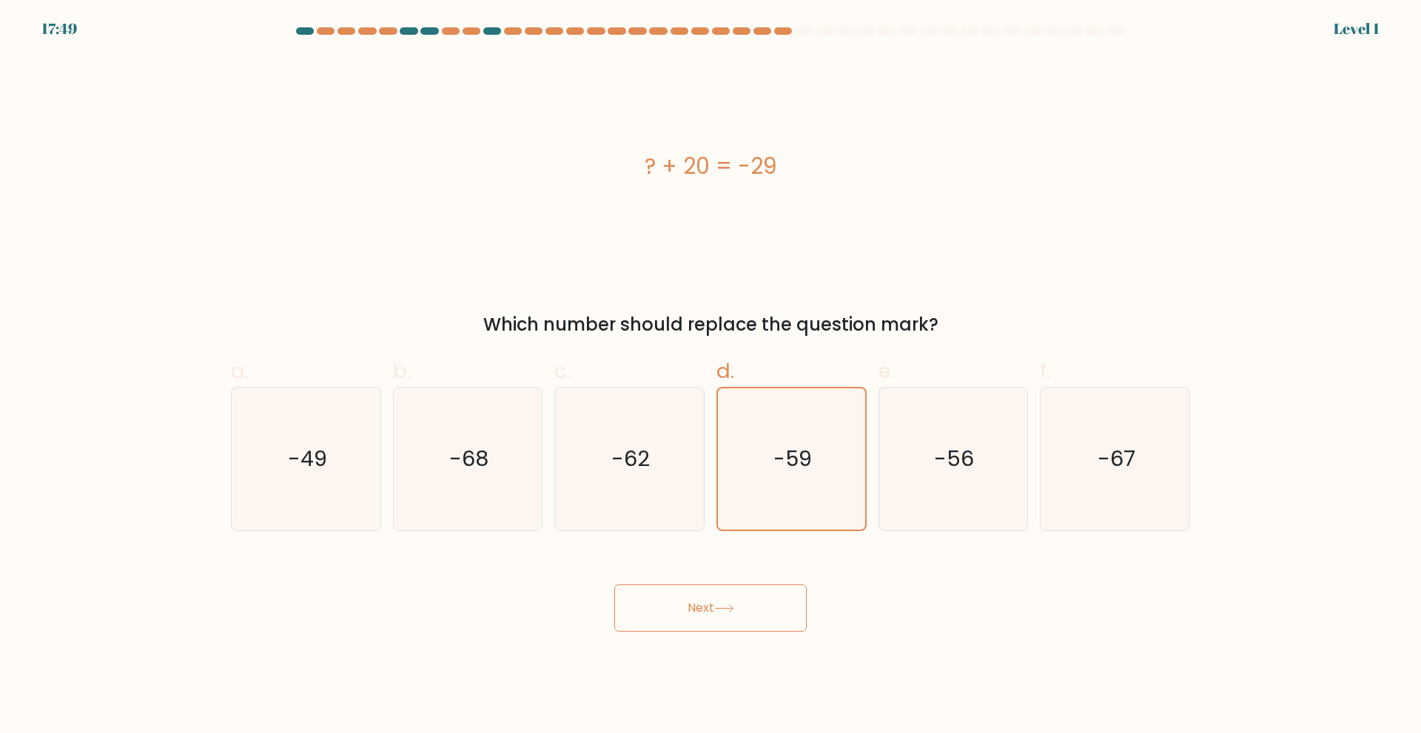
click at [741, 592] on button "Next" at bounding box center [710, 608] width 192 height 47
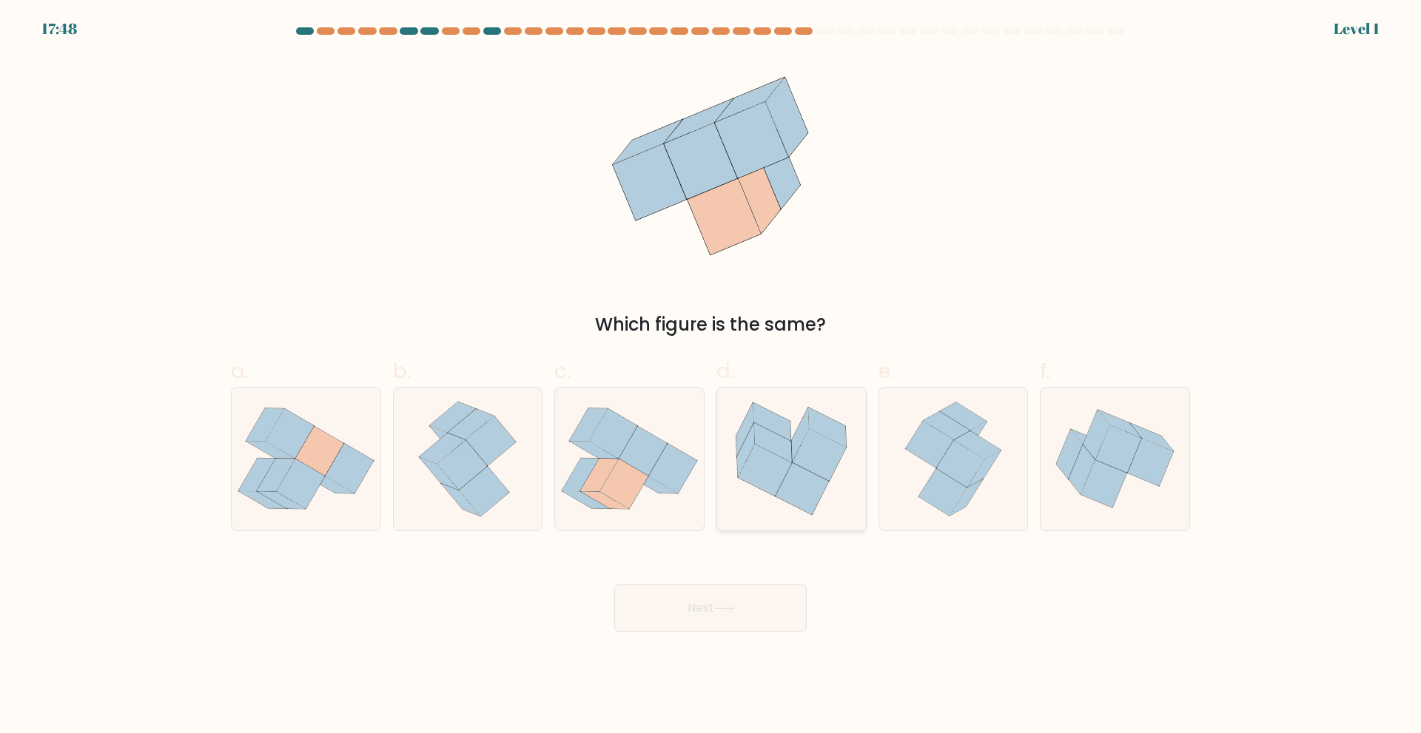
click at [795, 491] on icon at bounding box center [802, 489] width 54 height 52
click at [711, 377] on input "d." at bounding box center [710, 372] width 1 height 10
radio input "true"
click at [752, 620] on button "Next" at bounding box center [710, 608] width 192 height 47
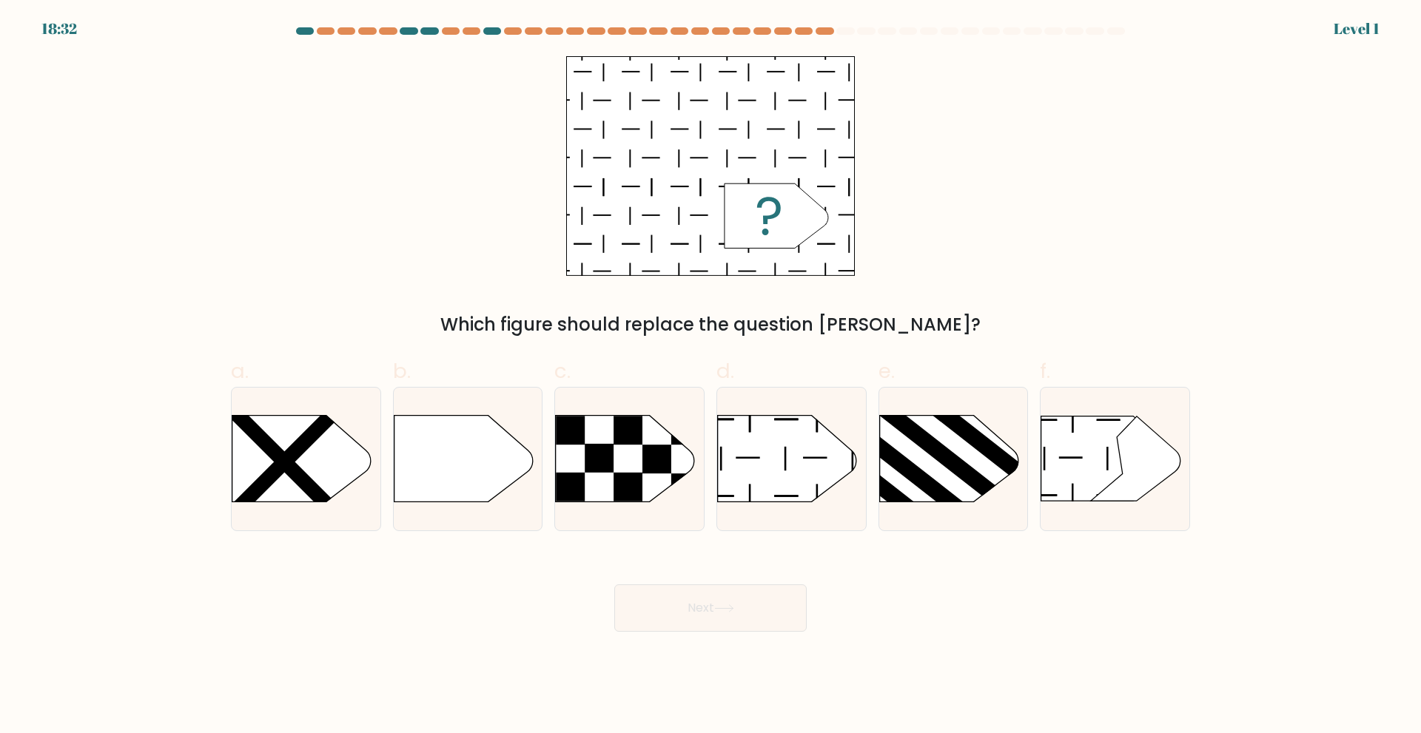
click at [811, 503] on div at bounding box center [791, 459] width 150 height 144
click at [711, 377] on input "d." at bounding box center [710, 372] width 1 height 10
radio input "true"
click at [756, 619] on button "Next" at bounding box center [710, 608] width 192 height 47
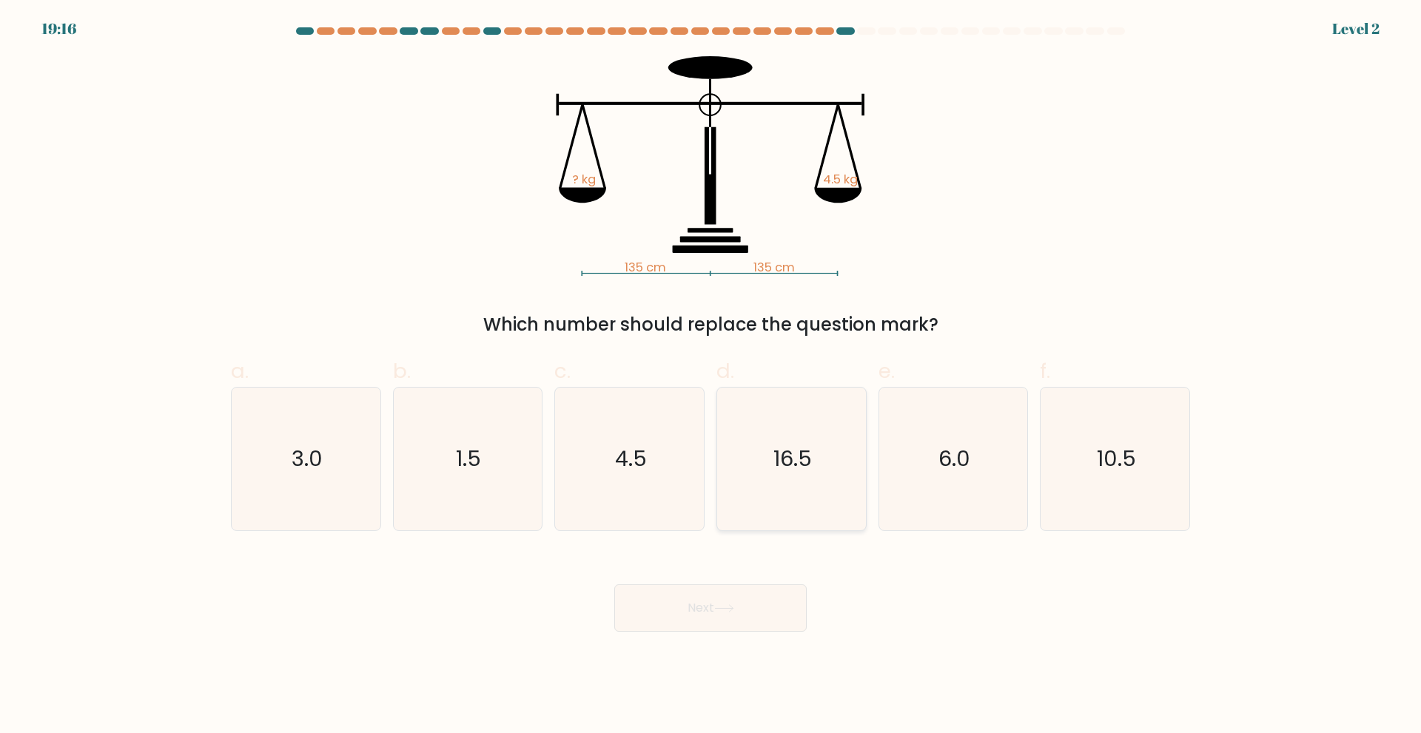
drag, startPoint x: 801, startPoint y: 486, endPoint x: 798, endPoint y: 505, distance: 19.4
click at [803, 489] on icon "16.5" at bounding box center [791, 459] width 143 height 143
click at [711, 377] on input "d. 16.5" at bounding box center [710, 372] width 1 height 10
radio input "true"
click at [757, 590] on button "Next" at bounding box center [710, 608] width 192 height 47
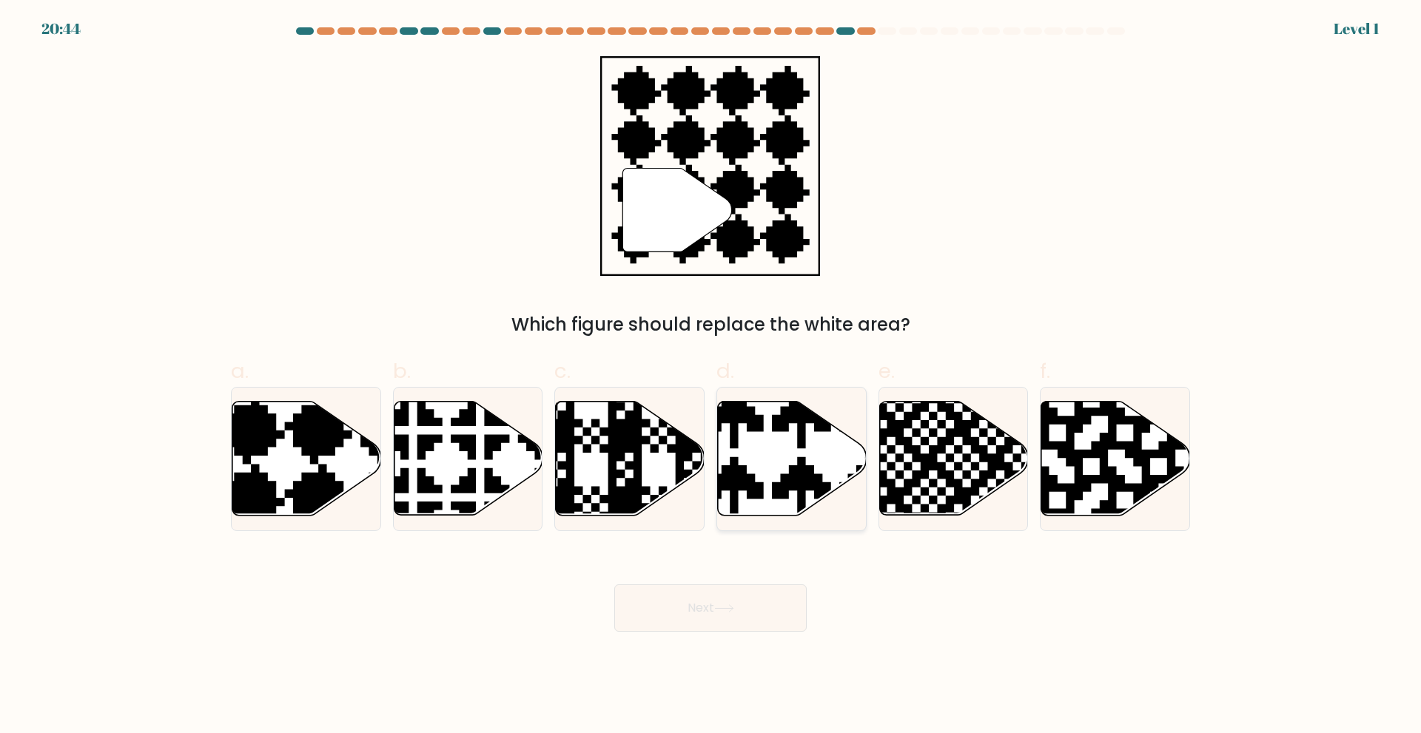
drag, startPoint x: 797, startPoint y: 499, endPoint x: 792, endPoint y: 511, distance: 12.9
click at [795, 502] on icon at bounding box center [792, 458] width 149 height 114
click at [711, 377] on input "d." at bounding box center [710, 372] width 1 height 10
radio input "true"
click at [741, 608] on button "Next" at bounding box center [710, 608] width 192 height 47
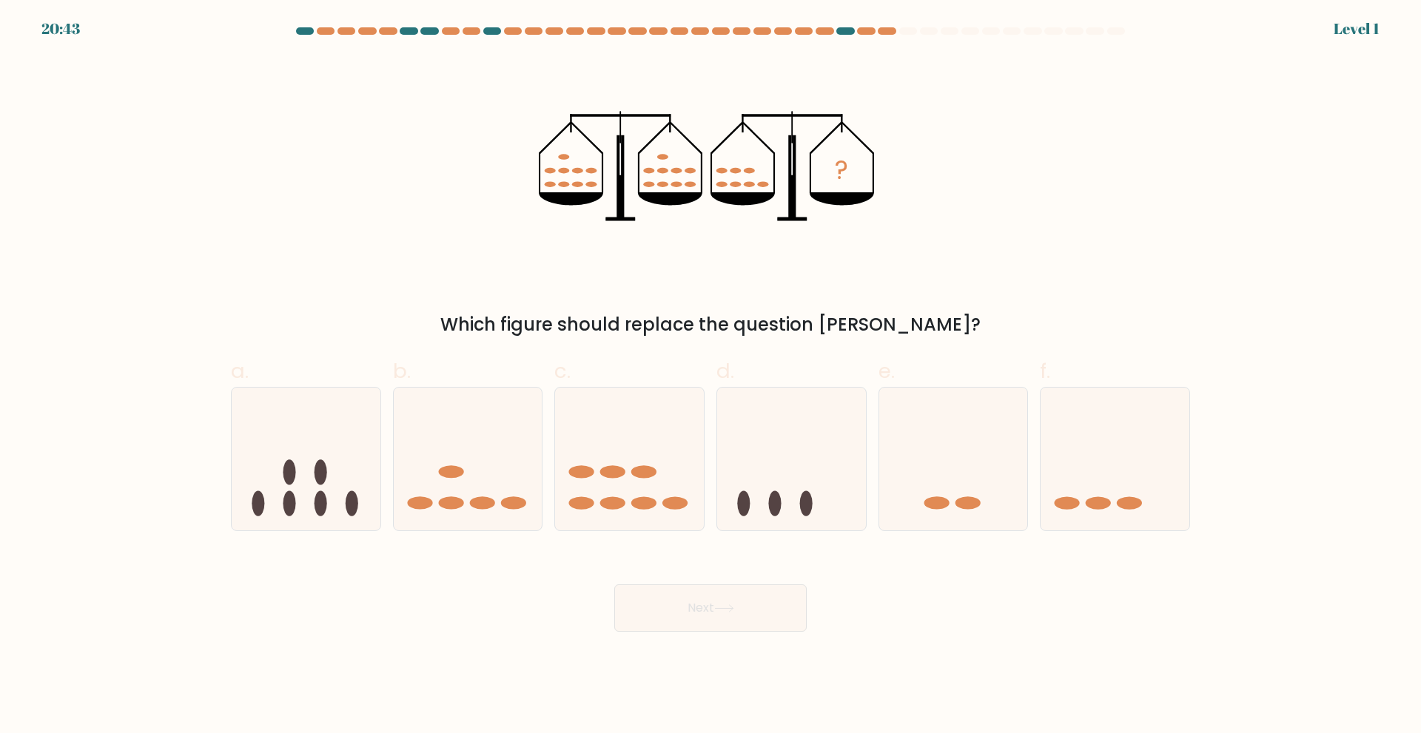
click at [806, 496] on ellipse at bounding box center [806, 503] width 13 height 25
click at [711, 377] on input "d." at bounding box center [710, 372] width 1 height 10
radio input "true"
click at [756, 622] on button "Next" at bounding box center [710, 608] width 192 height 47
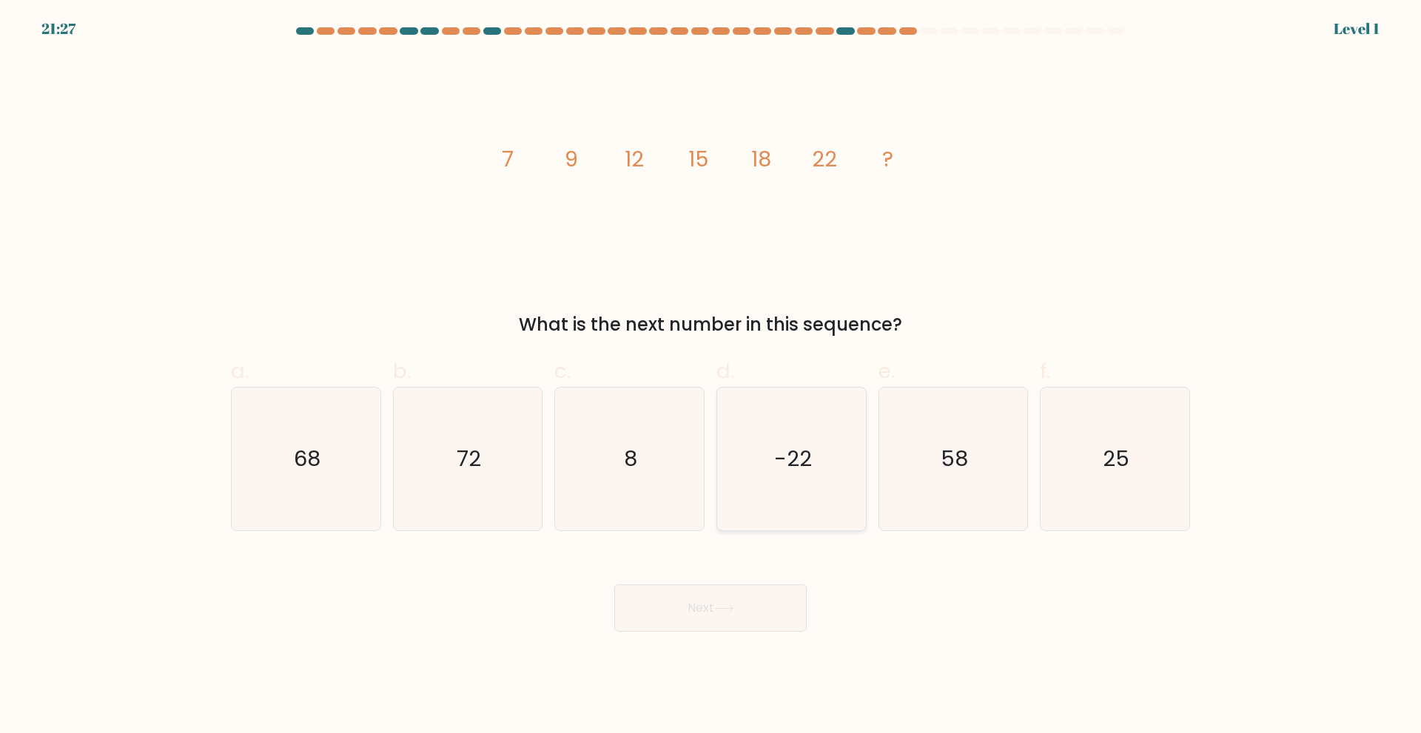
click at [800, 477] on icon "-22" at bounding box center [791, 459] width 143 height 143
click at [711, 377] on input "d. -22" at bounding box center [710, 372] width 1 height 10
radio input "true"
click at [758, 607] on button "Next" at bounding box center [710, 608] width 192 height 47
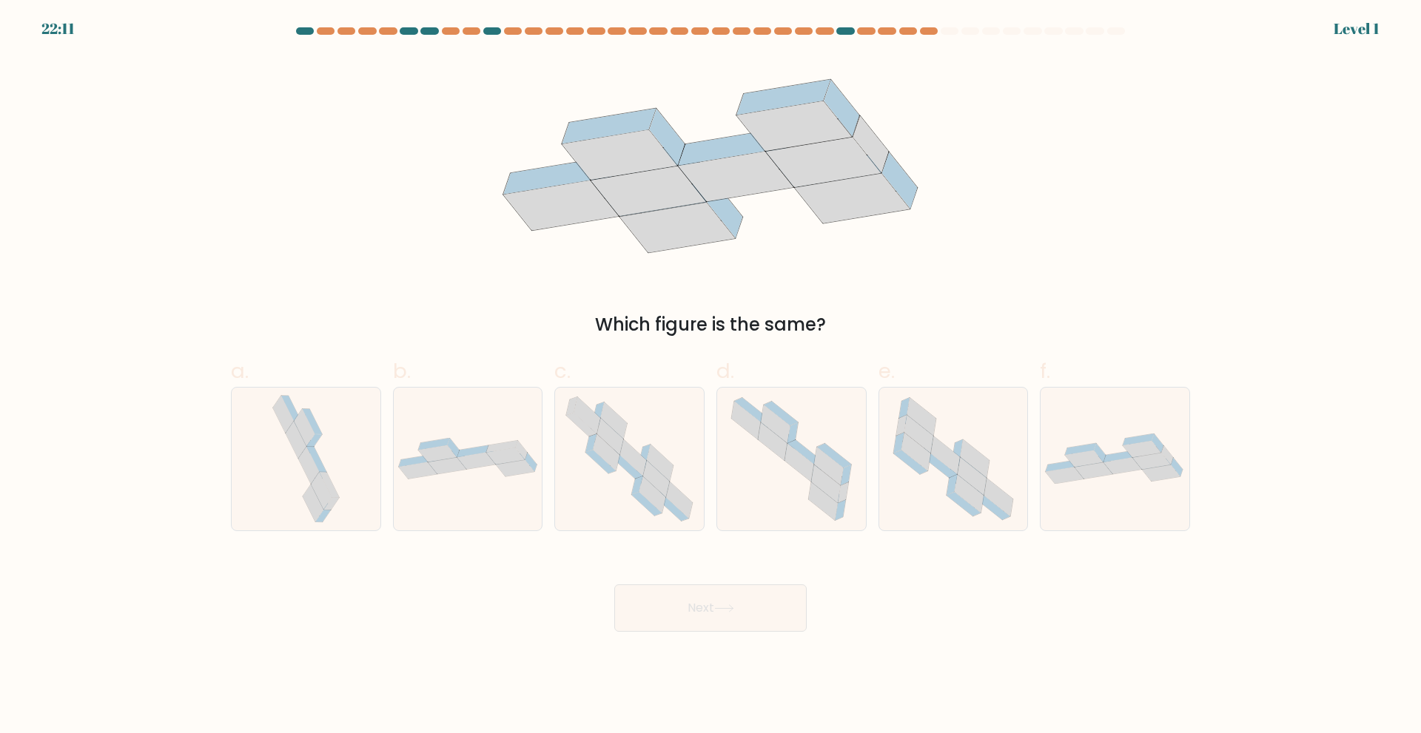
click at [798, 492] on icon at bounding box center [791, 459] width 143 height 143
click at [711, 377] on input "d." at bounding box center [710, 372] width 1 height 10
radio input "true"
click at [743, 619] on button "Next" at bounding box center [710, 608] width 192 height 47
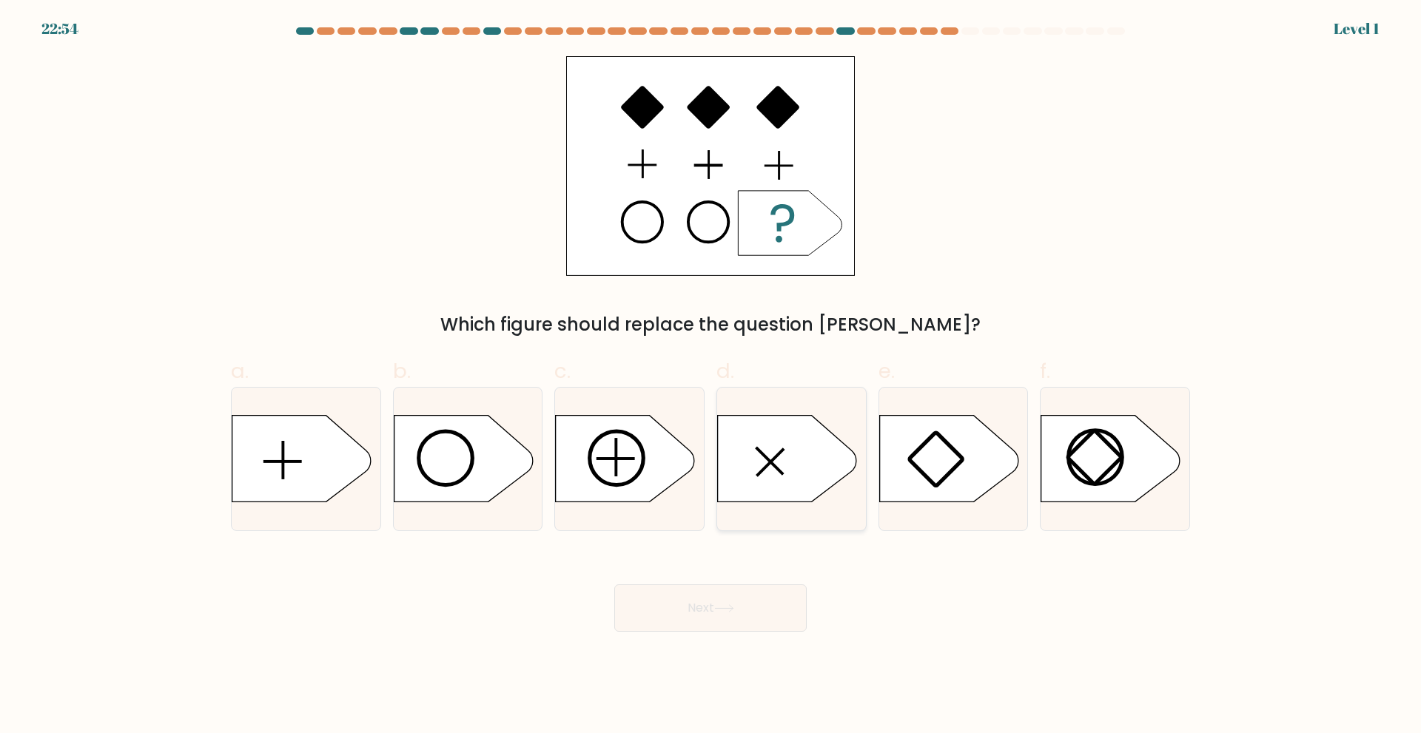
click at [807, 487] on icon at bounding box center [787, 458] width 139 height 87
click at [711, 377] on input "d." at bounding box center [710, 372] width 1 height 10
radio input "true"
click at [750, 610] on button "Next" at bounding box center [710, 608] width 192 height 47
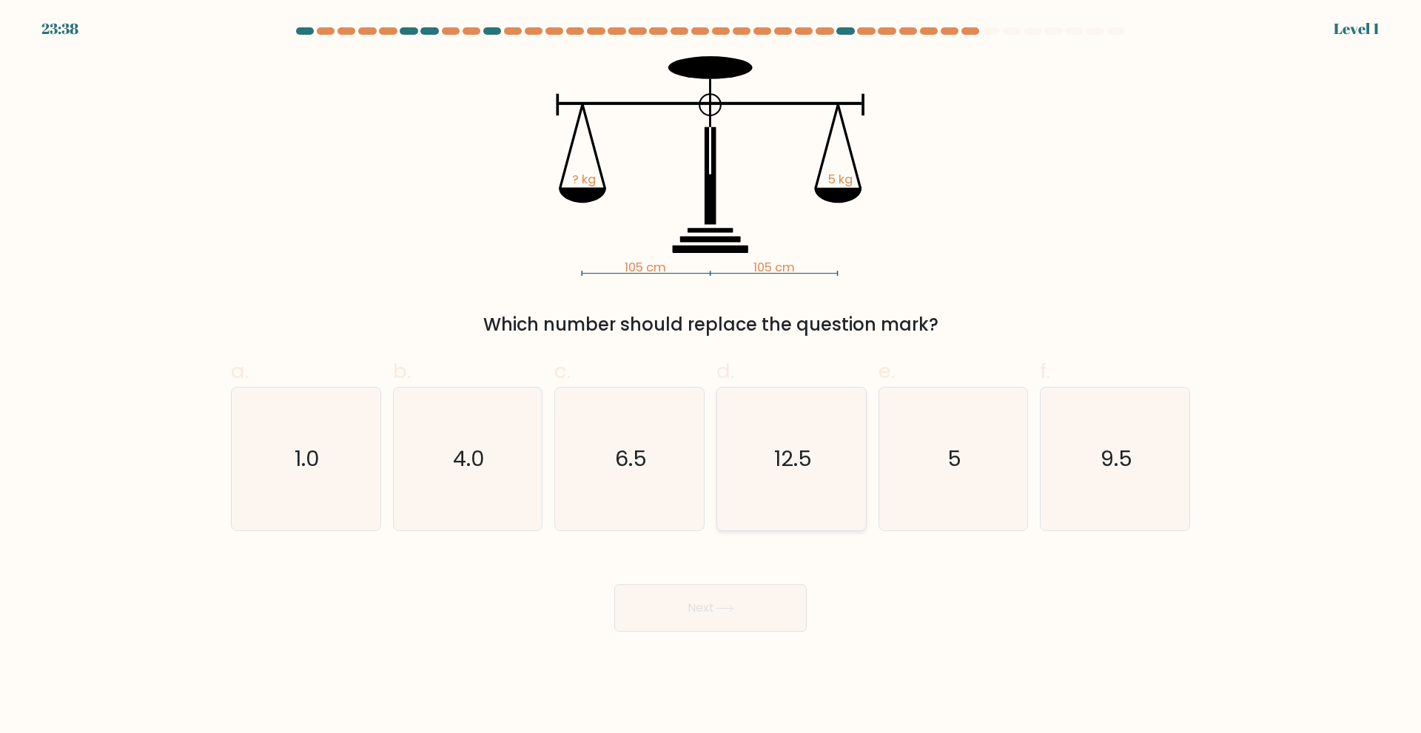
click at [774, 504] on icon "12.5" at bounding box center [791, 459] width 143 height 143
click at [711, 377] on input "d. 12.5" at bounding box center [710, 372] width 1 height 10
radio input "true"
drag, startPoint x: 738, startPoint y: 619, endPoint x: 776, endPoint y: 565, distance: 66.9
click at [738, 620] on button "Next" at bounding box center [710, 608] width 192 height 47
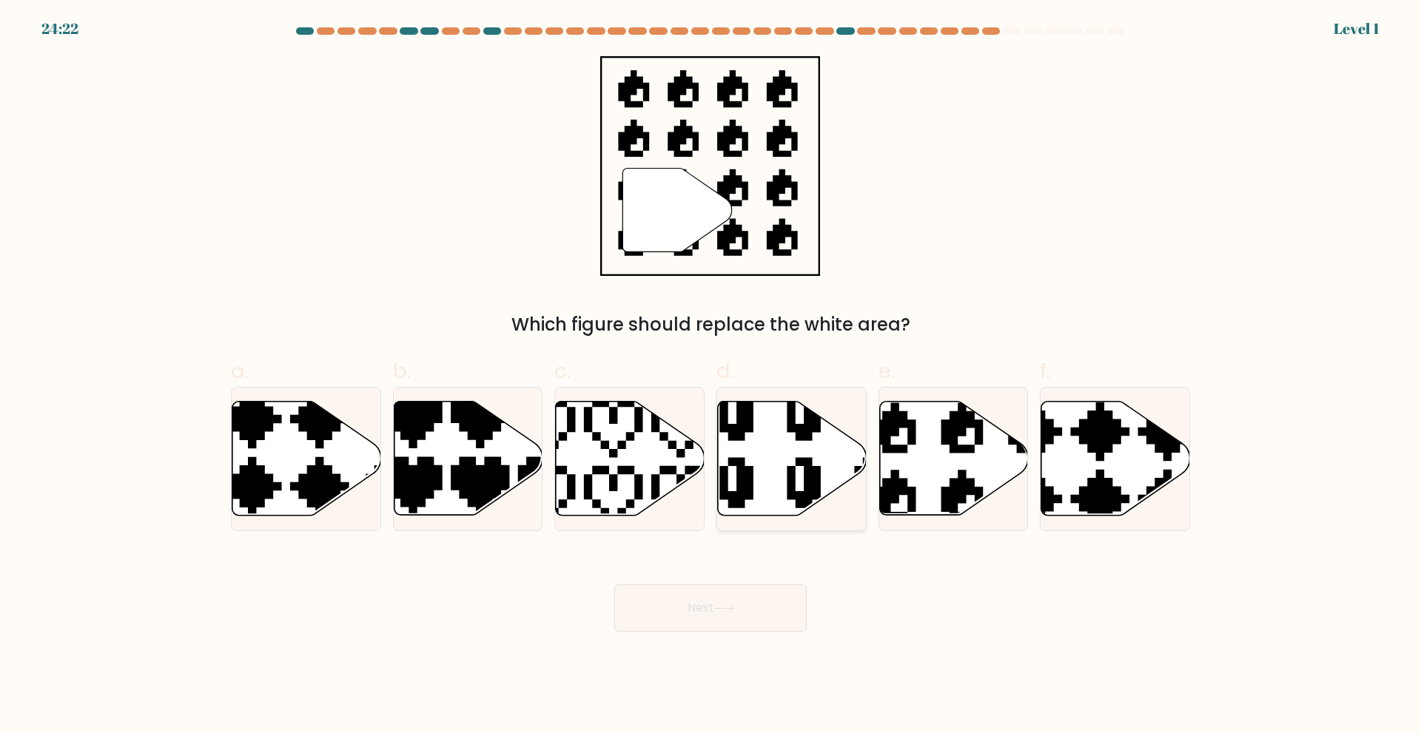
drag, startPoint x: 792, startPoint y: 493, endPoint x: 789, endPoint y: 505, distance: 12.4
click at [792, 496] on icon at bounding box center [837, 516] width 236 height 252
click at [711, 377] on input "d." at bounding box center [710, 372] width 1 height 10
radio input "true"
click at [754, 608] on button "Next" at bounding box center [710, 608] width 192 height 47
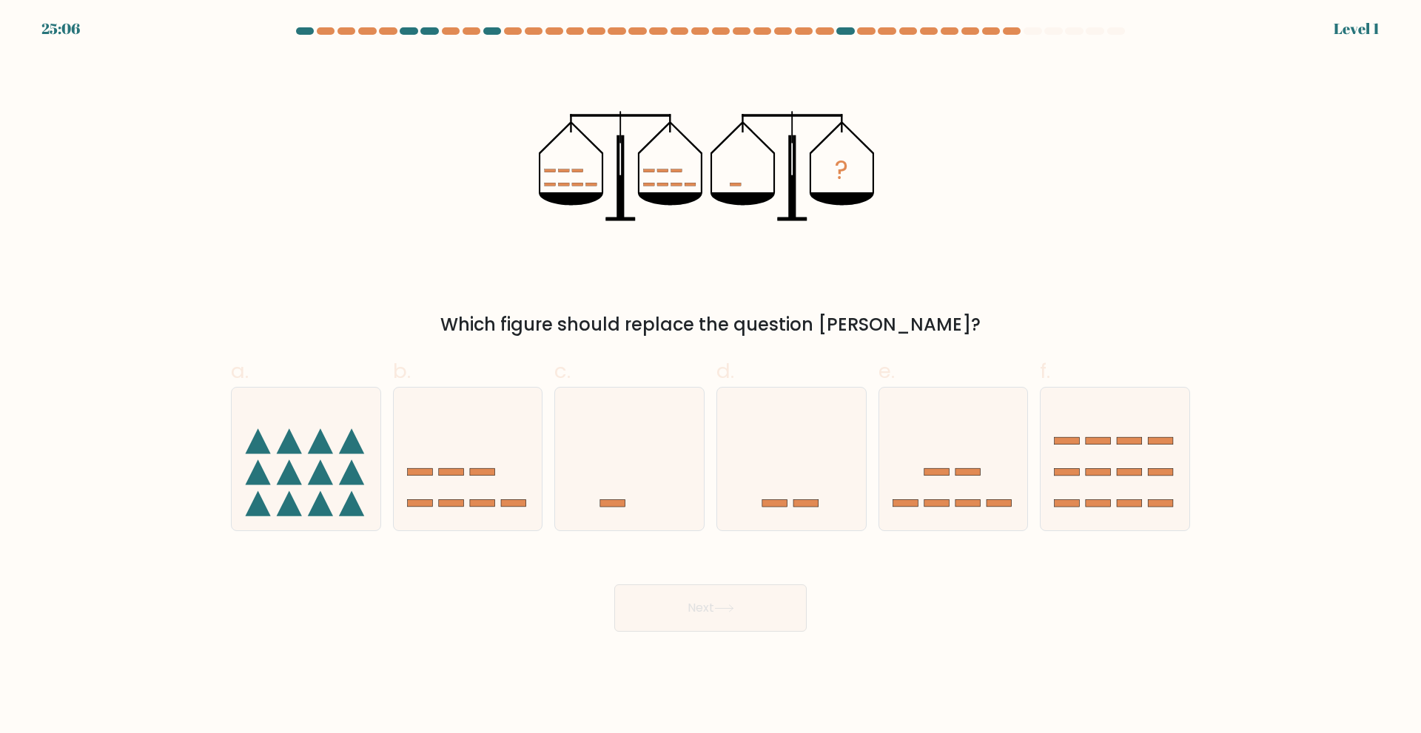
drag, startPoint x: 786, startPoint y: 489, endPoint x: 771, endPoint y: 570, distance: 82.7
click at [787, 490] on icon at bounding box center [791, 458] width 149 height 123
click at [711, 377] on input "d." at bounding box center [710, 372] width 1 height 10
radio input "true"
click at [755, 607] on button "Next" at bounding box center [710, 608] width 192 height 47
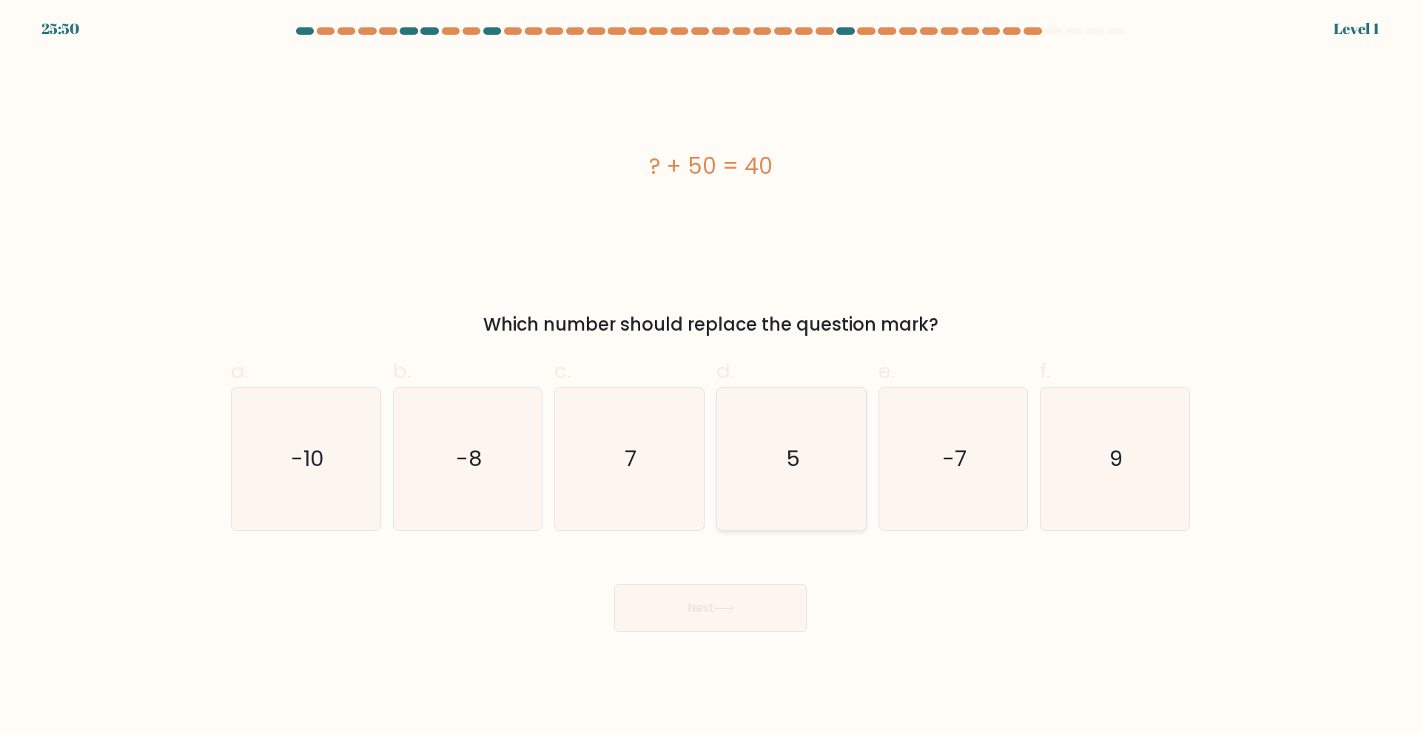
click at [791, 483] on icon "5" at bounding box center [791, 459] width 143 height 143
click at [711, 377] on input "d. 5" at bounding box center [710, 372] width 1 height 10
radio input "true"
drag, startPoint x: 752, startPoint y: 592, endPoint x: 767, endPoint y: 576, distance: 22.5
click at [752, 593] on button "Next" at bounding box center [710, 608] width 192 height 47
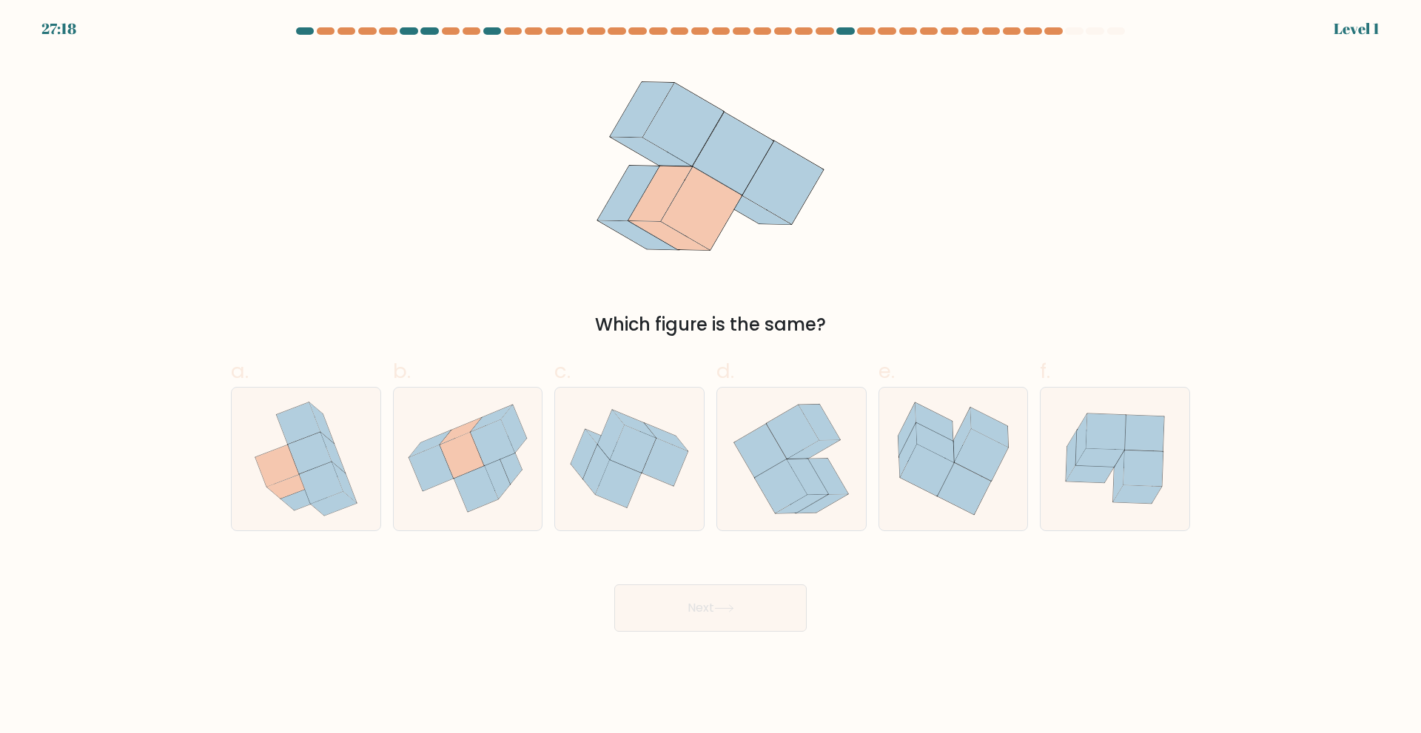
drag, startPoint x: 793, startPoint y: 484, endPoint x: 764, endPoint y: 576, distance: 97.1
click at [793, 486] on icon at bounding box center [781, 486] width 53 height 54
click at [711, 377] on input "d." at bounding box center [710, 372] width 1 height 10
radio input "true"
click at [749, 604] on button "Next" at bounding box center [710, 608] width 192 height 47
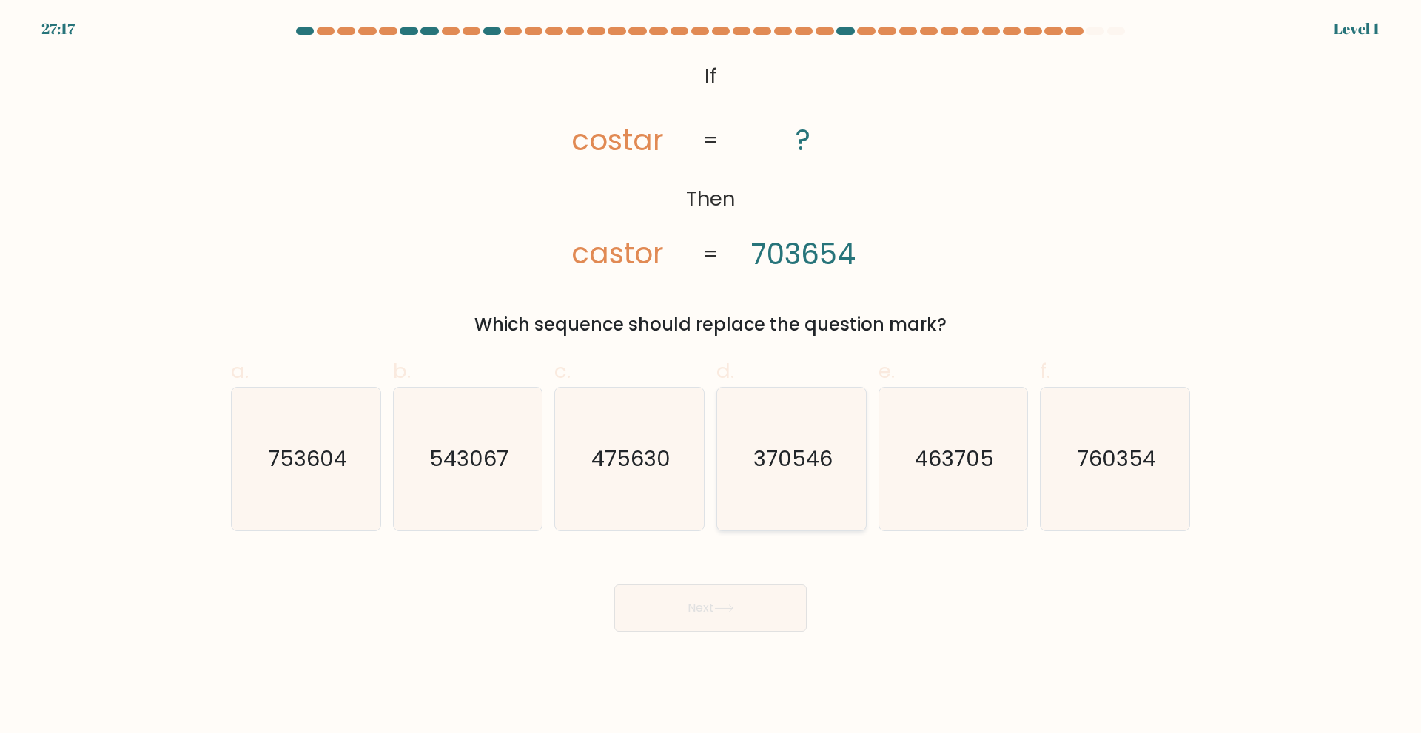
click at [791, 486] on icon "370546" at bounding box center [791, 459] width 143 height 143
click at [711, 377] on input "d. 370546" at bounding box center [710, 372] width 1 height 10
radio input "true"
click at [744, 617] on button "Next" at bounding box center [710, 608] width 192 height 47
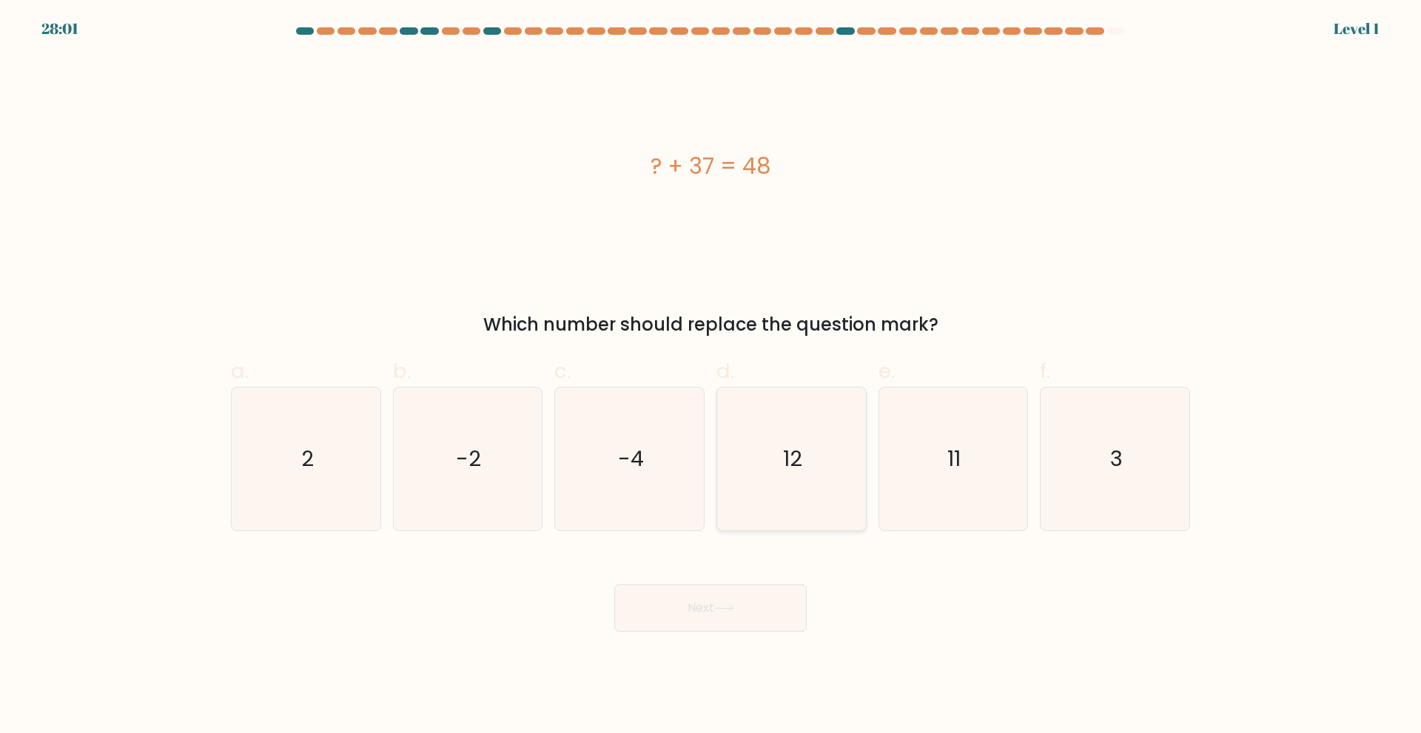
click at [810, 487] on icon "12" at bounding box center [791, 459] width 143 height 143
click at [711, 377] on input "d. 12" at bounding box center [710, 372] width 1 height 10
radio input "true"
click at [766, 601] on button "Next" at bounding box center [710, 608] width 192 height 47
click at [818, 472] on icon "12" at bounding box center [791, 458] width 141 height 141
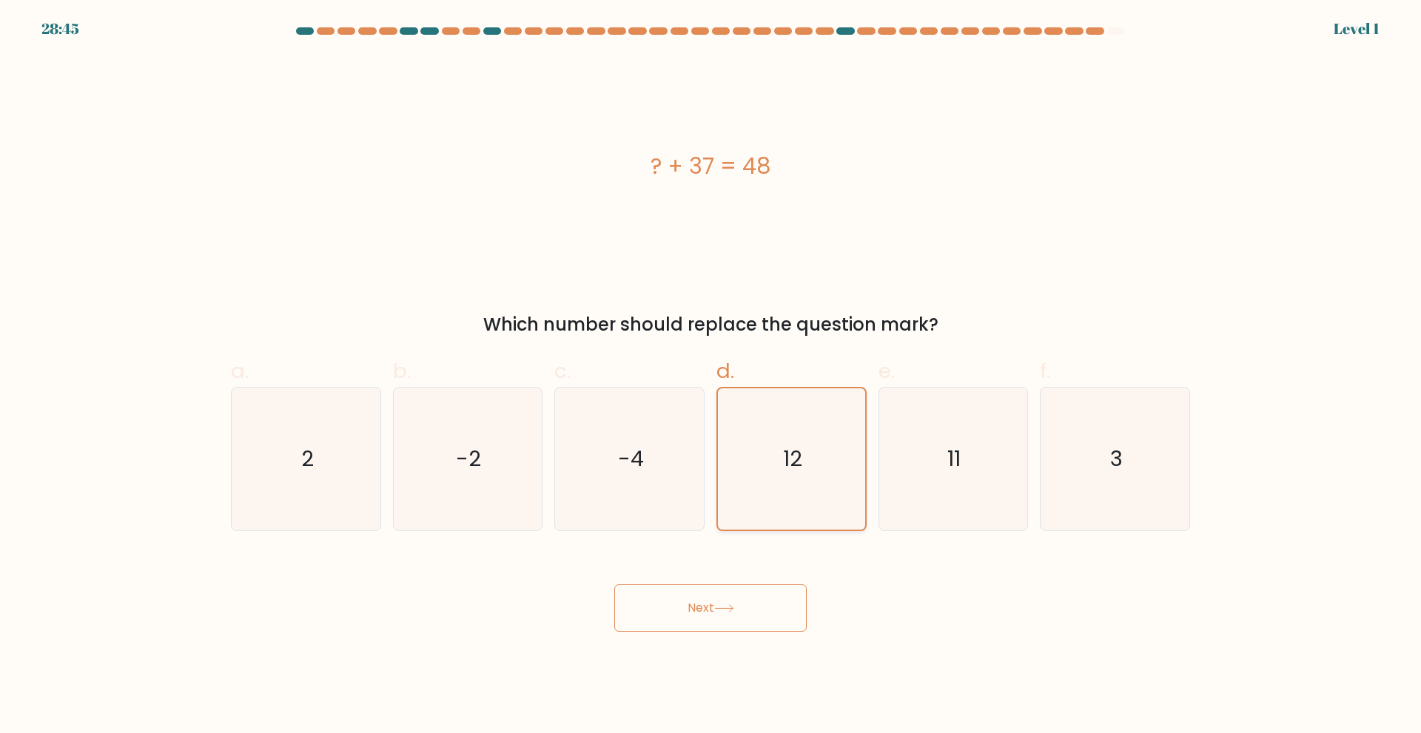
click at [711, 377] on input "d. 12" at bounding box center [710, 372] width 1 height 10
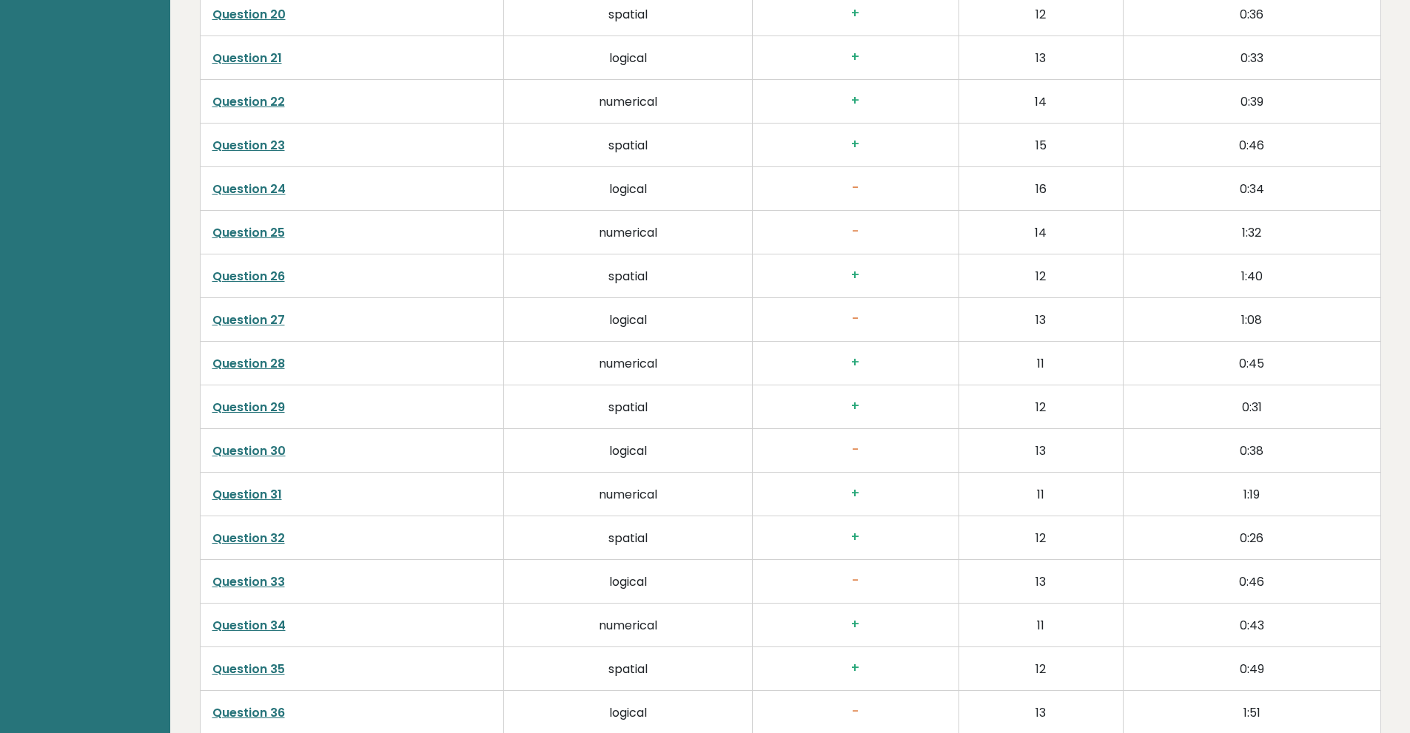
scroll to position [3279, 0]
